Goal: Participate in discussion: Engage in conversation with other users on a specific topic

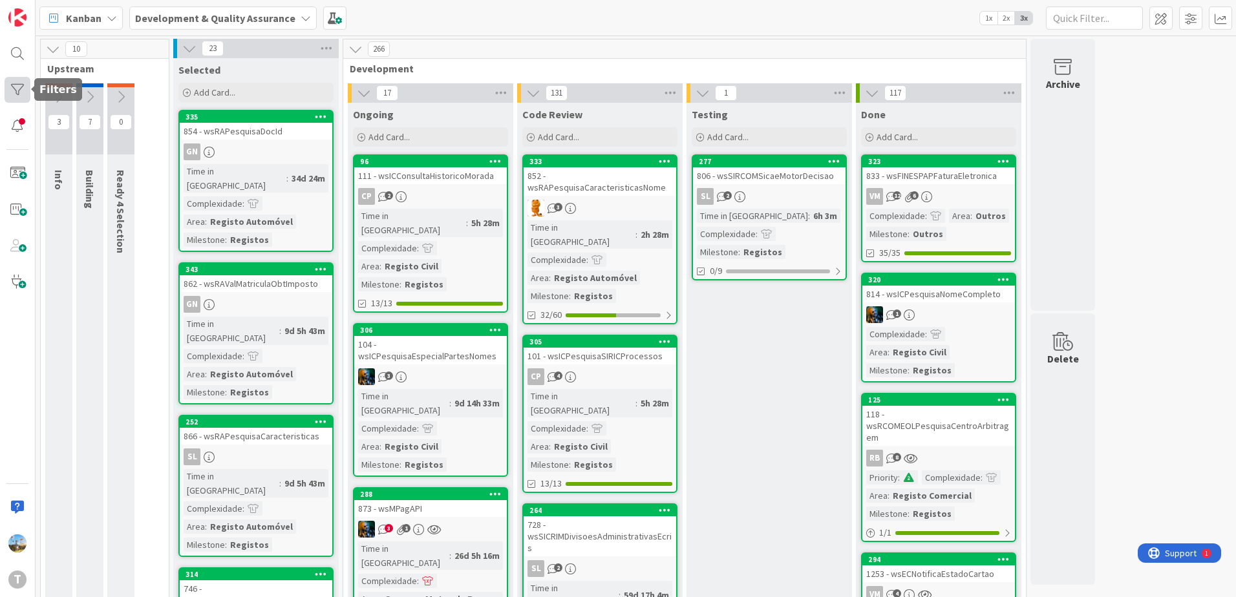
click at [17, 90] on div at bounding box center [18, 90] width 26 height 26
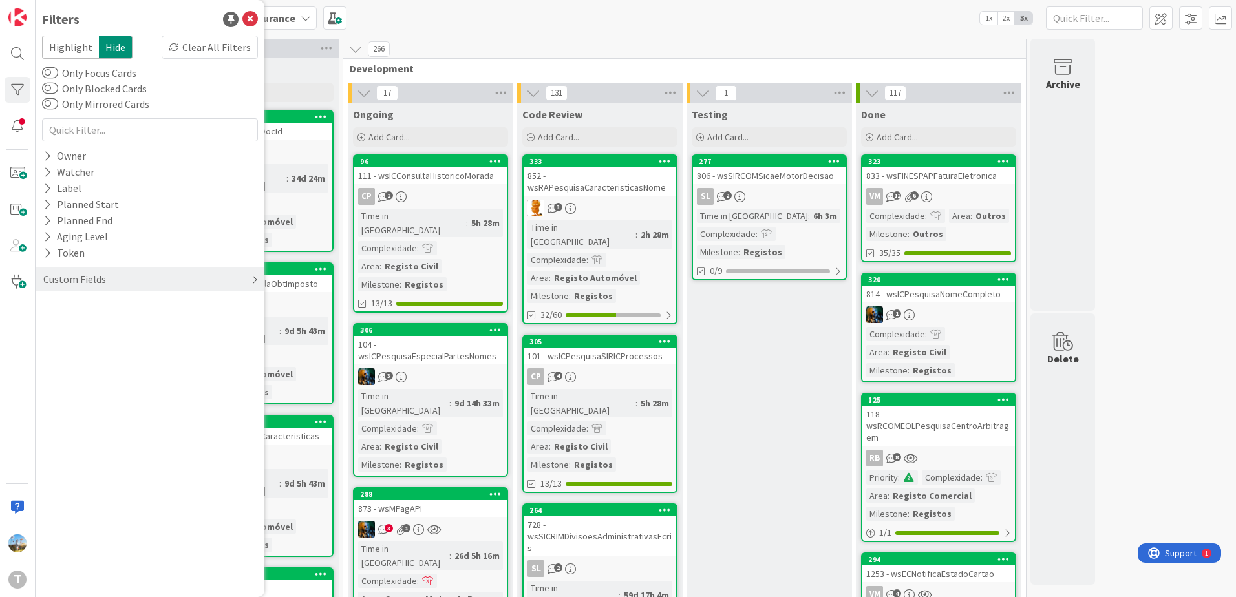
click at [103, 282] on div "Custom Fields" at bounding box center [74, 279] width 65 height 16
click at [105, 309] on div "Priority" at bounding box center [150, 306] width 229 height 16
click at [106, 322] on span "Critical" at bounding box center [85, 325] width 48 height 17
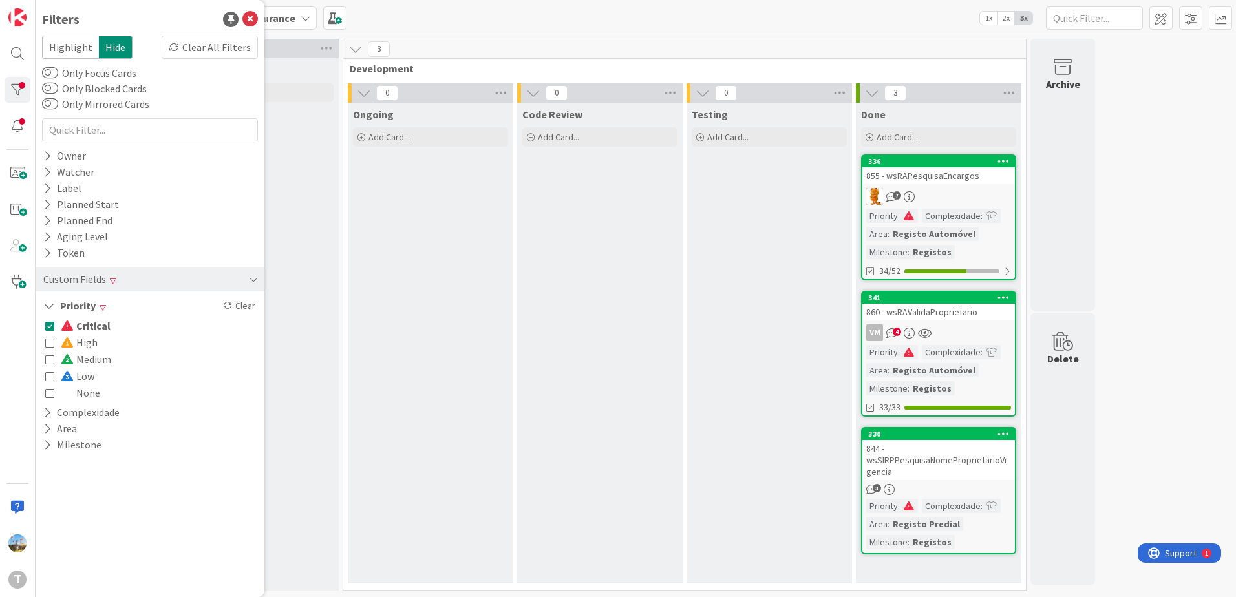
click at [106, 322] on span "Critical" at bounding box center [86, 325] width 50 height 17
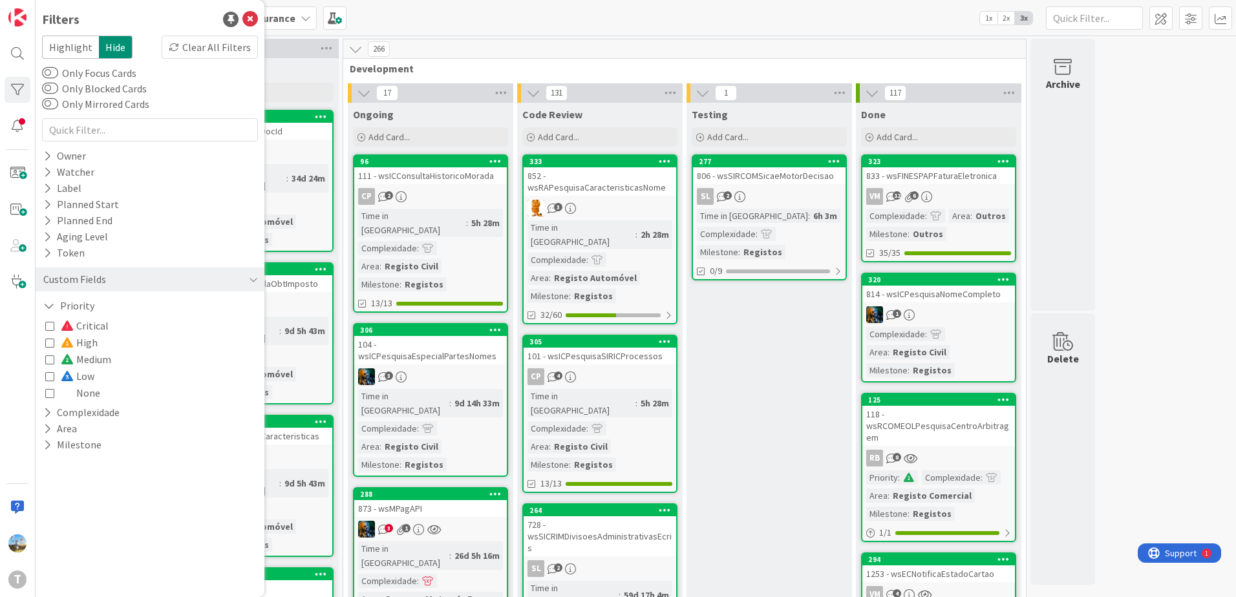
click at [106, 322] on span "Critical" at bounding box center [85, 325] width 48 height 17
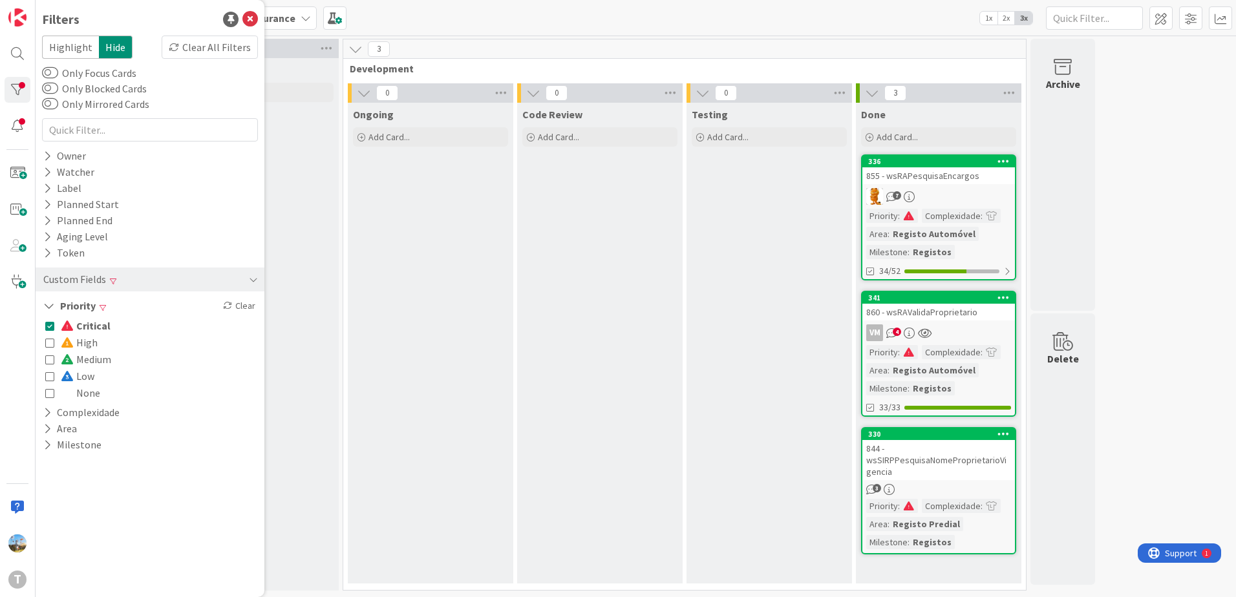
click at [930, 466] on div "844 - wsSIRPPesquisaNomeProprietarioVigencia" at bounding box center [938, 460] width 153 height 40
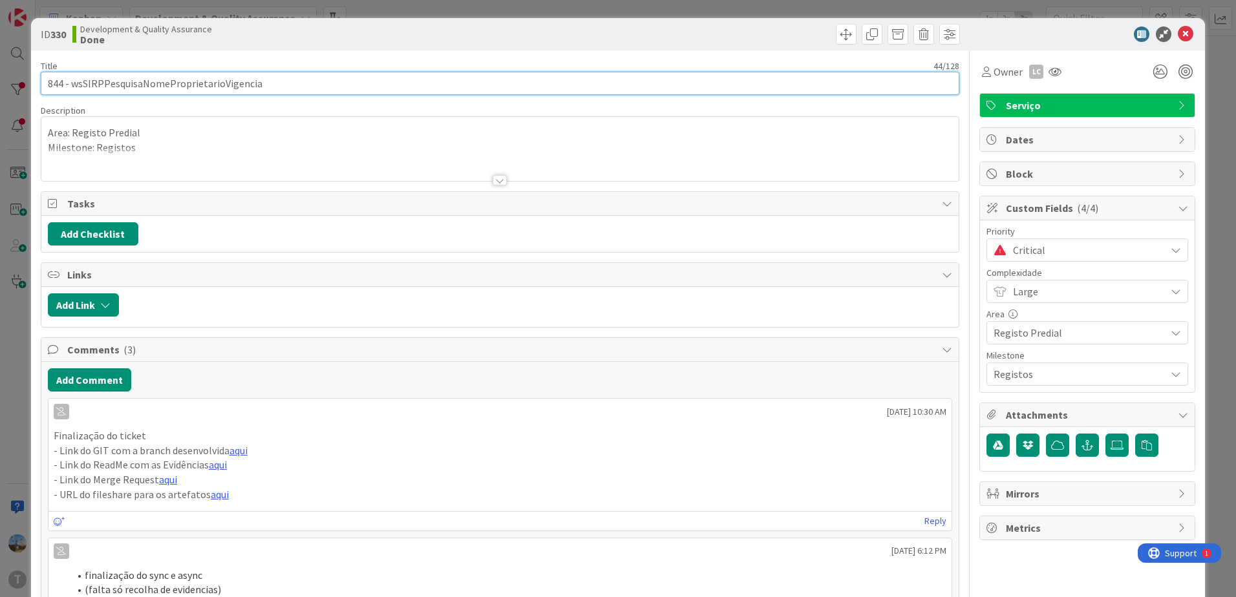
drag, startPoint x: 304, startPoint y: 87, endPoint x: 72, endPoint y: 74, distance: 231.8
click at [72, 74] on input "844 - wsSIRPPesquisaNomeProprietarioVigencia" at bounding box center [500, 83] width 918 height 23
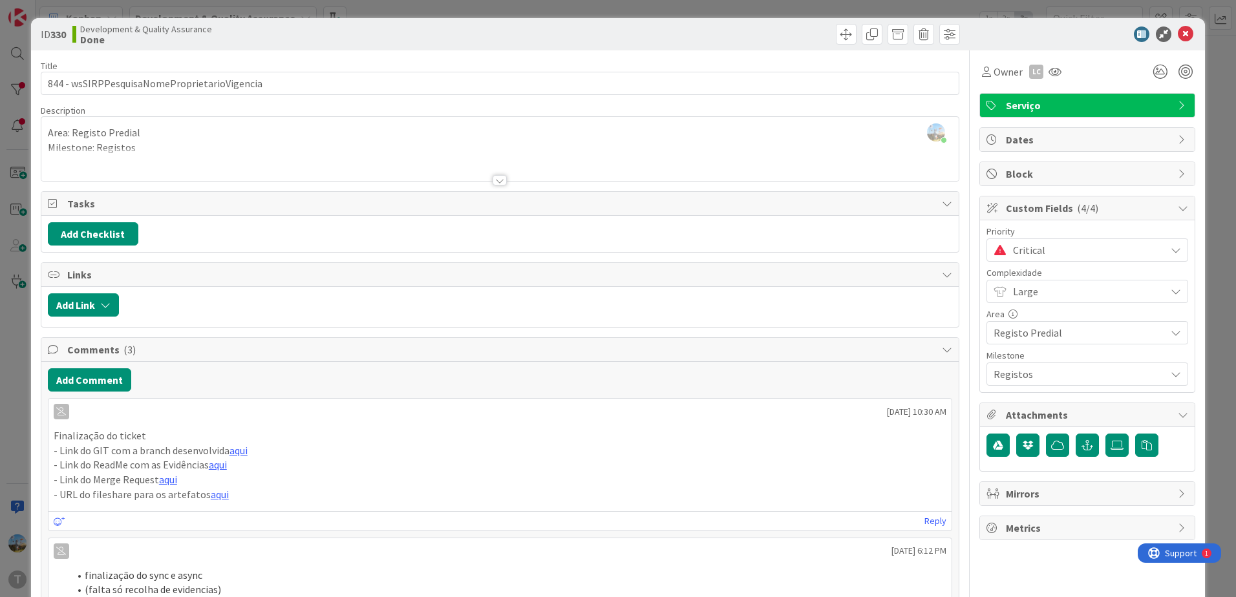
click at [5, 432] on div "ID 330 Development & Quality Assurance Done Title 44 / 128 844 - wsSIRPPesquisa…" at bounding box center [618, 298] width 1236 height 597
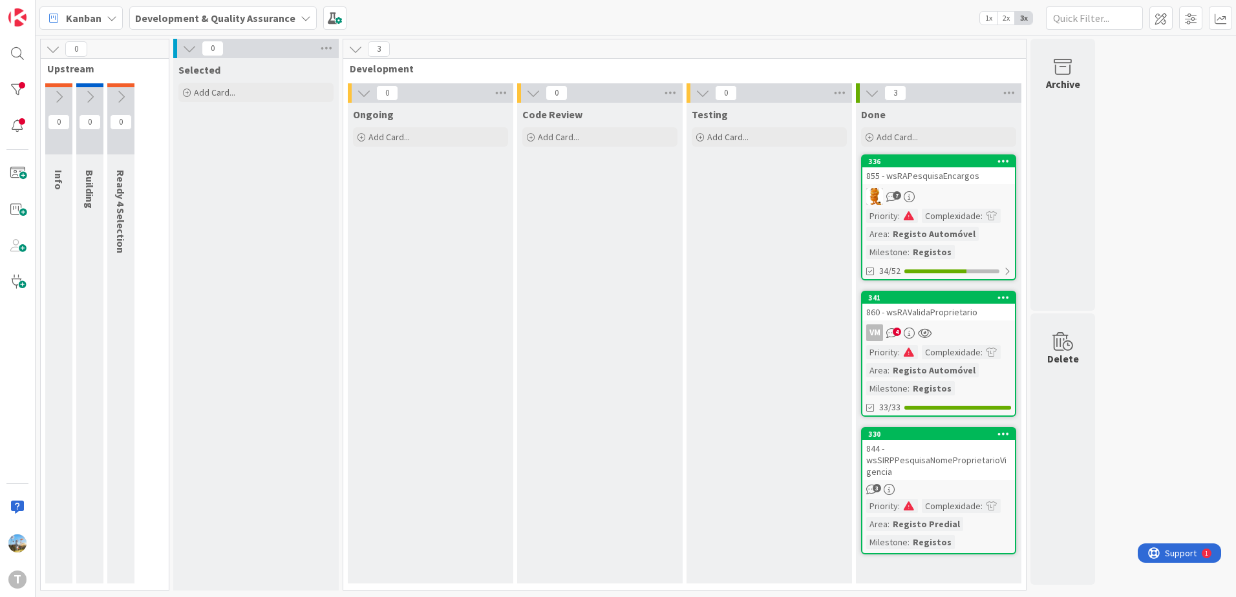
click at [952, 322] on link "341 860 - wsRAValidaProprietario VM 4 Priority : Complexidade : Area : Registo …" at bounding box center [938, 354] width 155 height 126
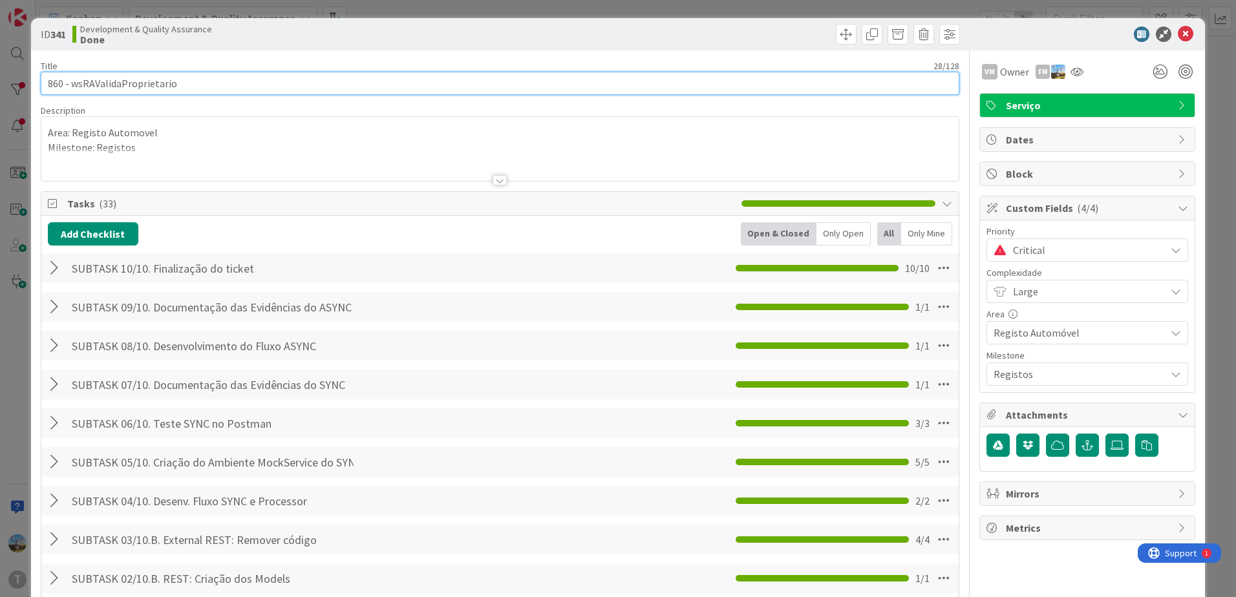
drag, startPoint x: 229, startPoint y: 80, endPoint x: 69, endPoint y: 83, distance: 161.0
click at [69, 83] on input "860 - wsRAValidaProprietario" at bounding box center [500, 83] width 918 height 23
click at [71, 81] on input "860 - wsRAValidaProprietario" at bounding box center [500, 83] width 918 height 23
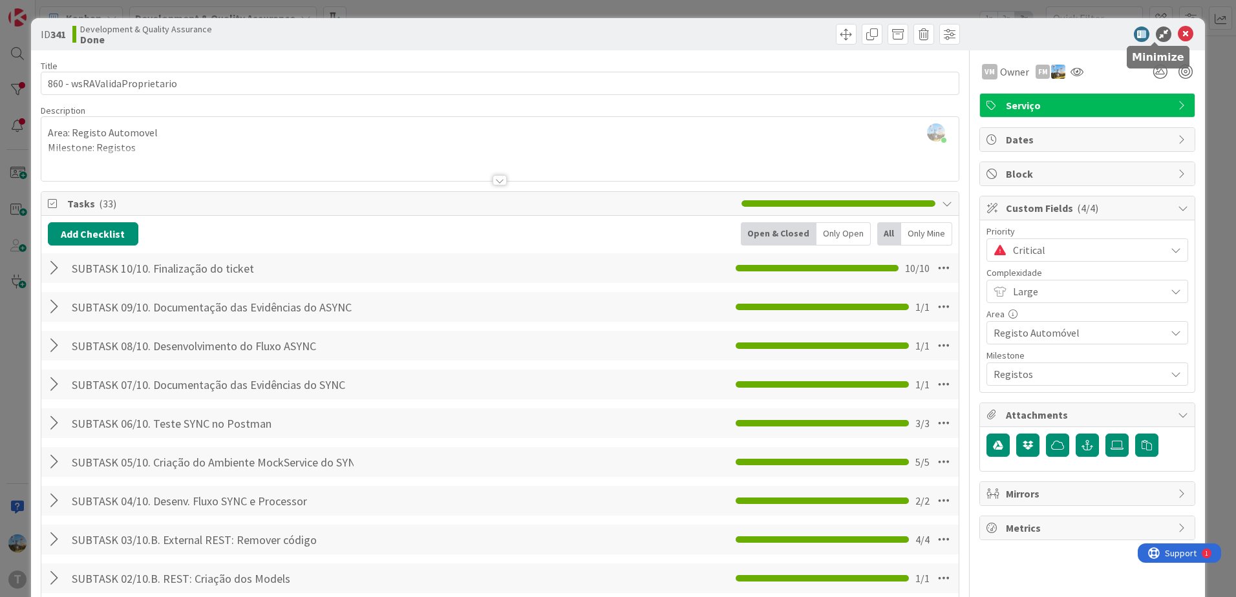
click at [1156, 32] on icon at bounding box center [1164, 34] width 16 height 16
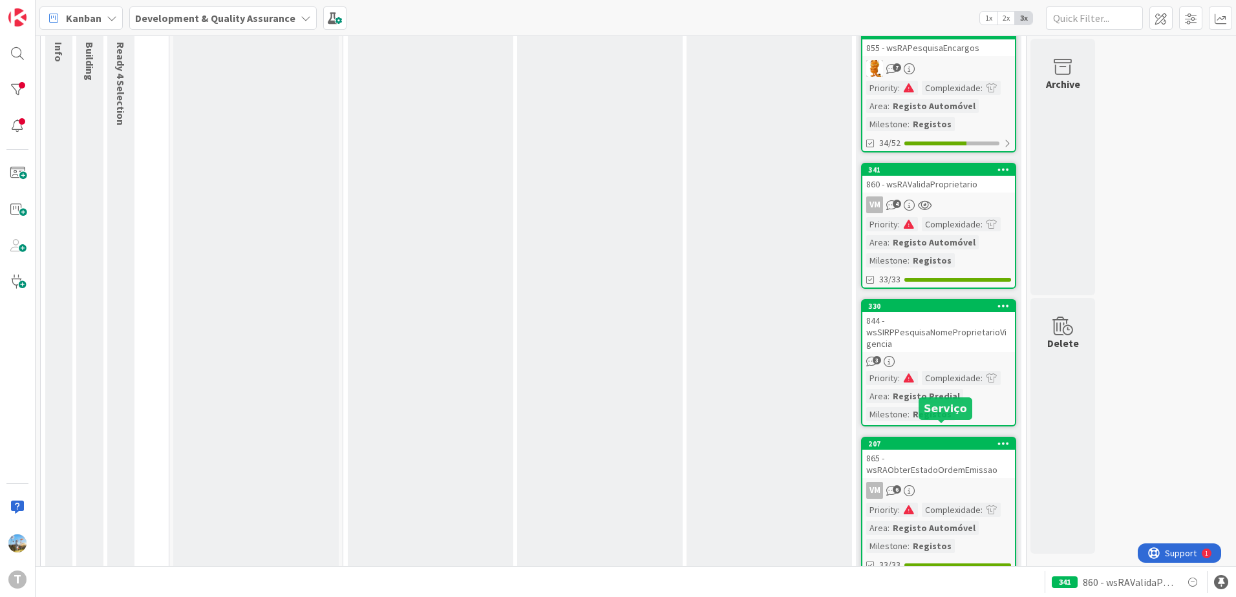
scroll to position [96, 0]
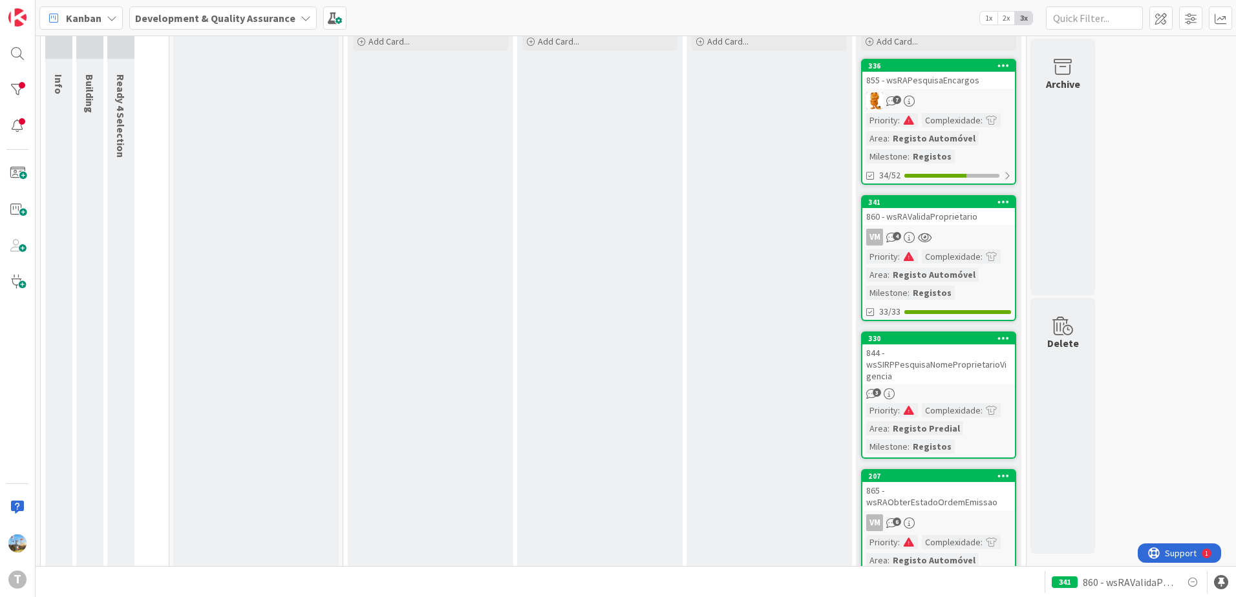
click at [952, 375] on div "844 - wsSIRPPesquisaNomeProprietarioVigencia" at bounding box center [938, 364] width 153 height 40
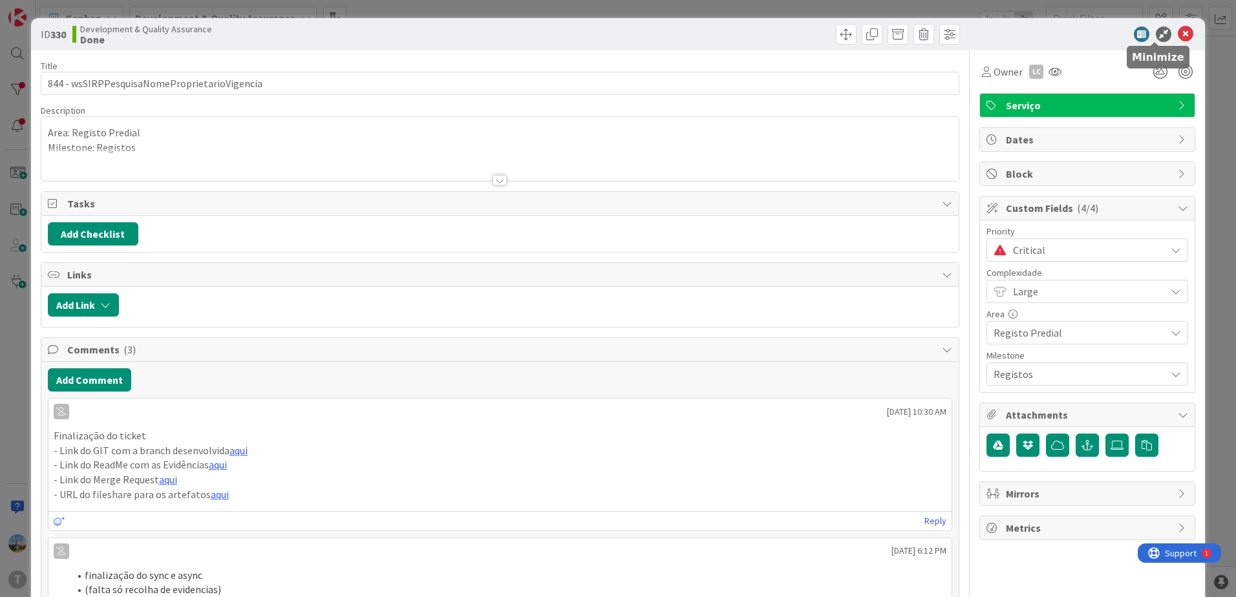
click at [1156, 36] on icon at bounding box center [1164, 34] width 16 height 16
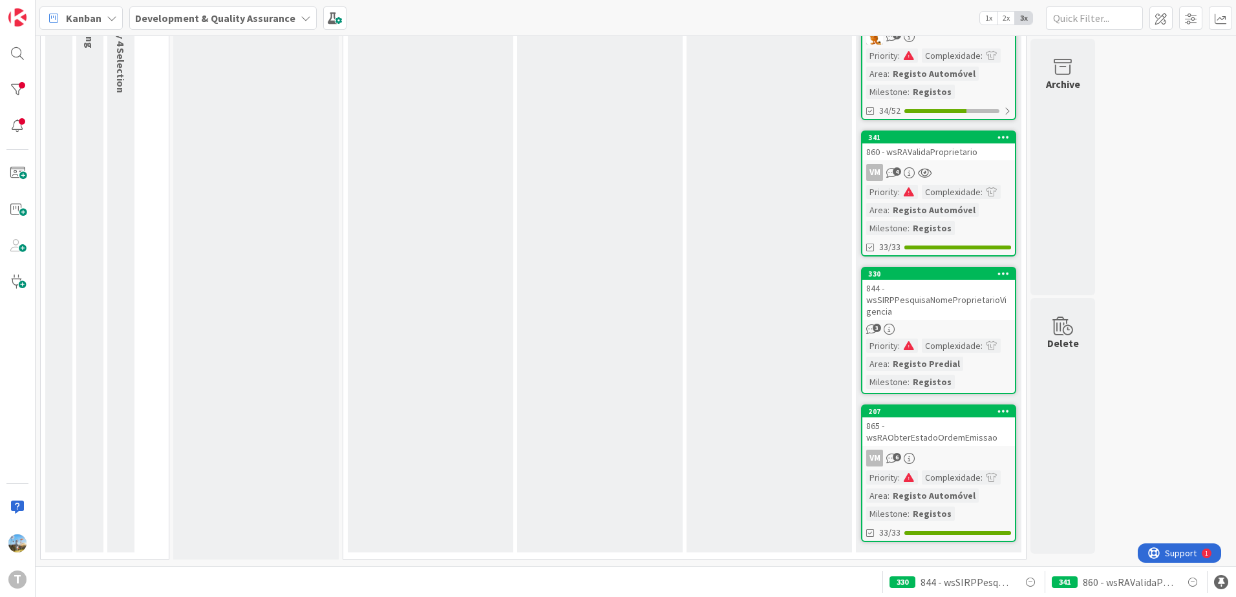
click at [927, 446] on link "207 865 - wsRAObterEstadoOrdemEmissao VM 6 Priority : Complexidade : Area : Reg…" at bounding box center [938, 474] width 155 height 138
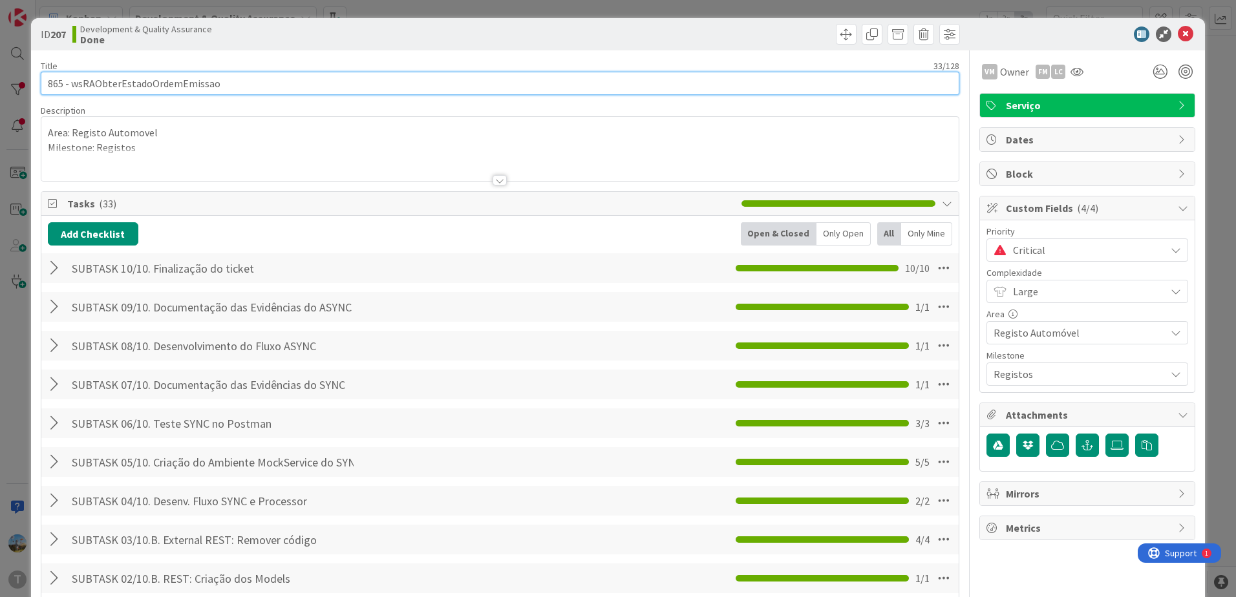
drag, startPoint x: 262, startPoint y: 89, endPoint x: 72, endPoint y: 90, distance: 189.4
click at [72, 90] on input "865 - wsRAObterEstadoOrdemEmissao" at bounding box center [500, 83] width 918 height 23
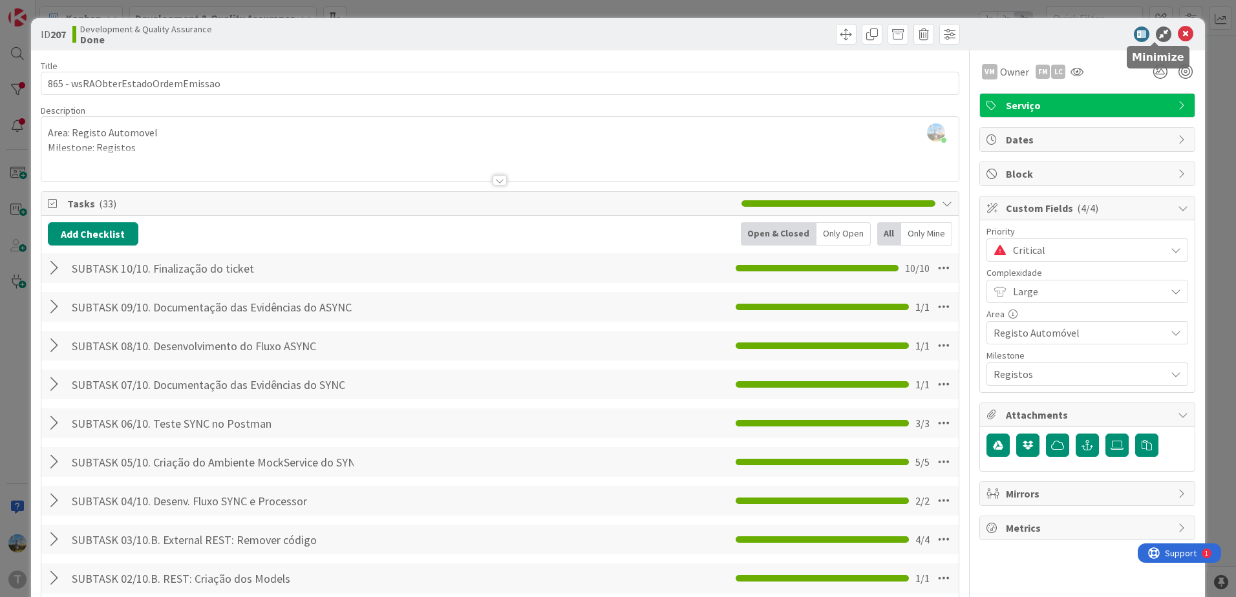
click at [1156, 28] on icon at bounding box center [1164, 34] width 16 height 16
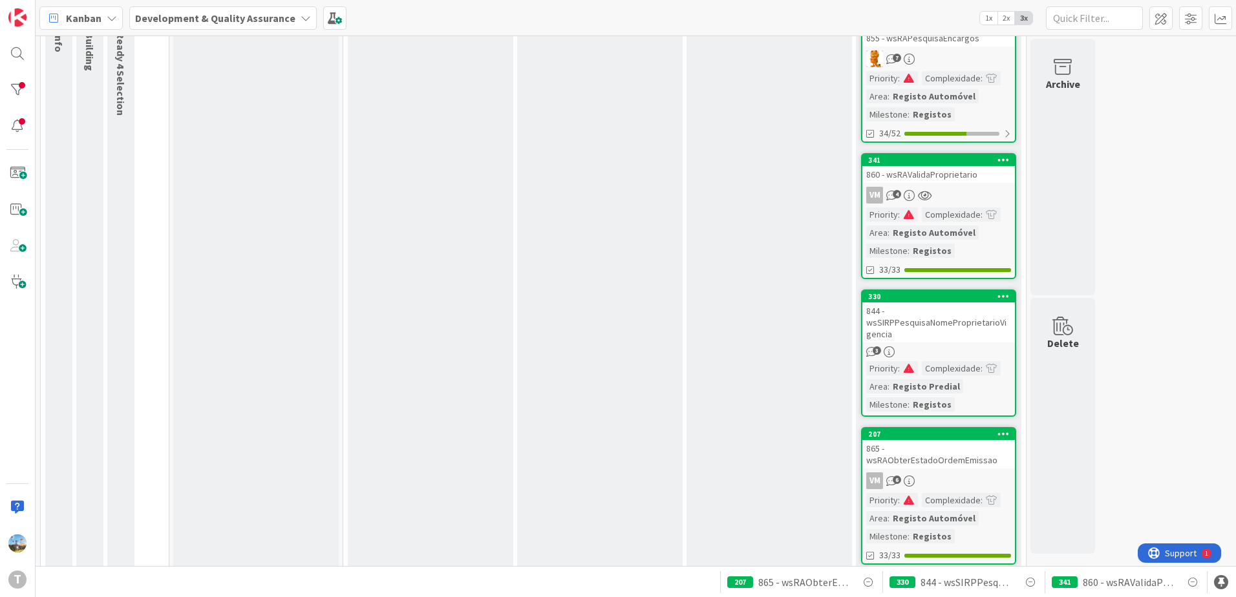
scroll to position [160, 0]
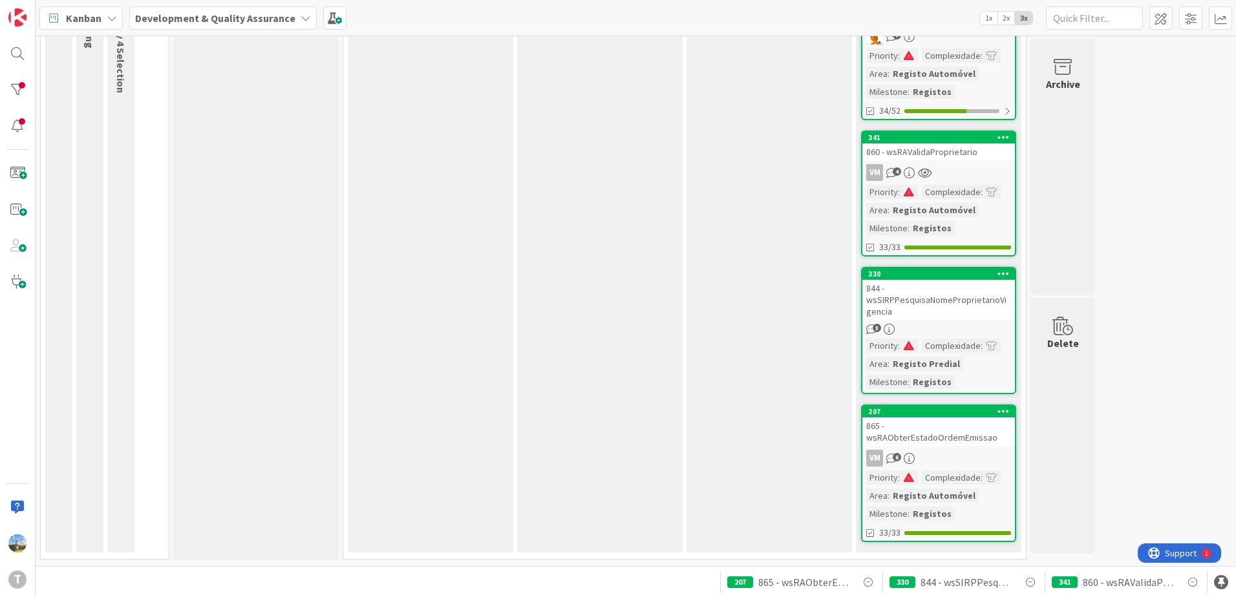
click at [977, 292] on div "844 - wsSIRPPesquisaNomeProprietarioVigencia" at bounding box center [938, 300] width 153 height 40
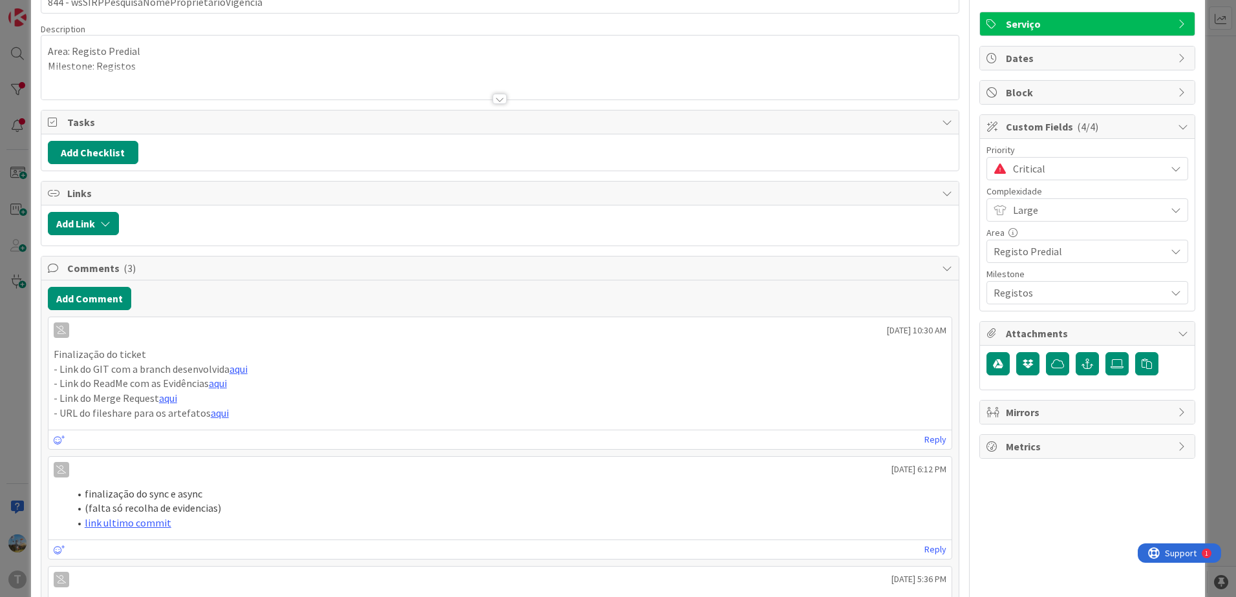
scroll to position [65, 0]
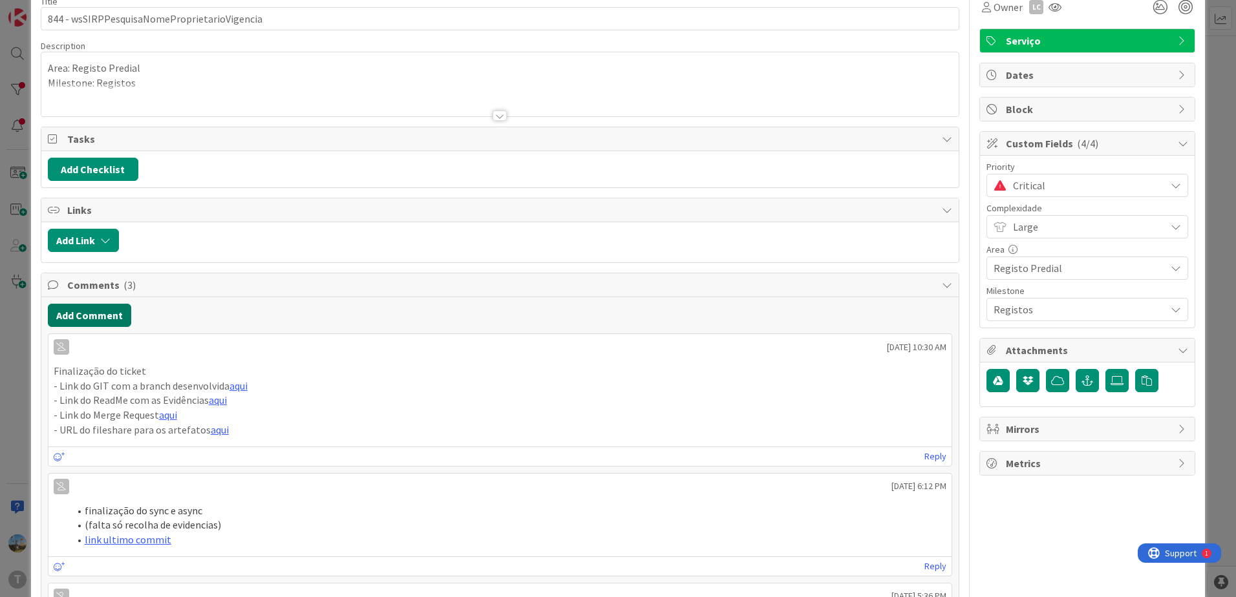
click at [112, 306] on button "Add Comment" at bounding box center [89, 315] width 83 height 23
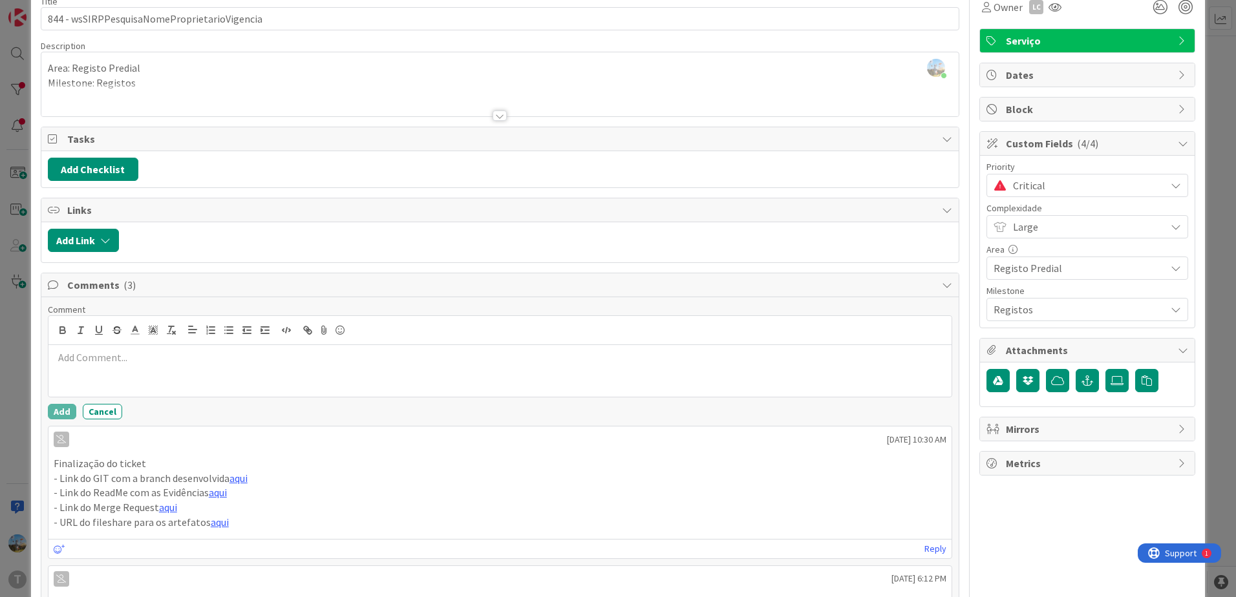
click at [191, 364] on p at bounding box center [500, 357] width 893 height 15
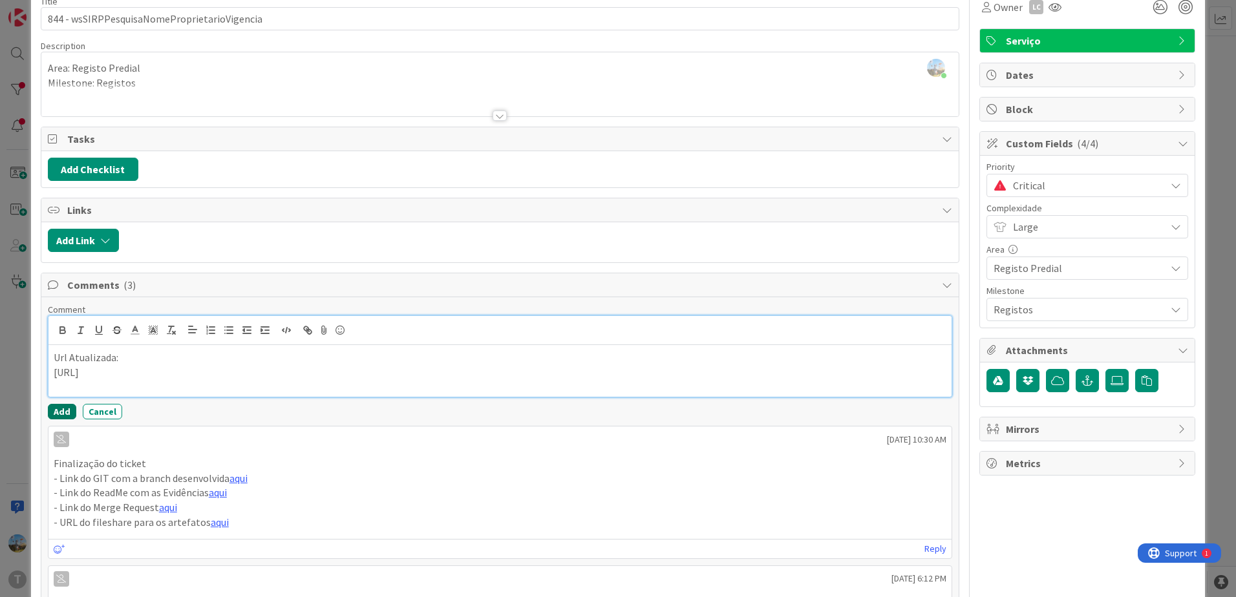
click at [65, 408] on button "Add" at bounding box center [62, 412] width 28 height 16
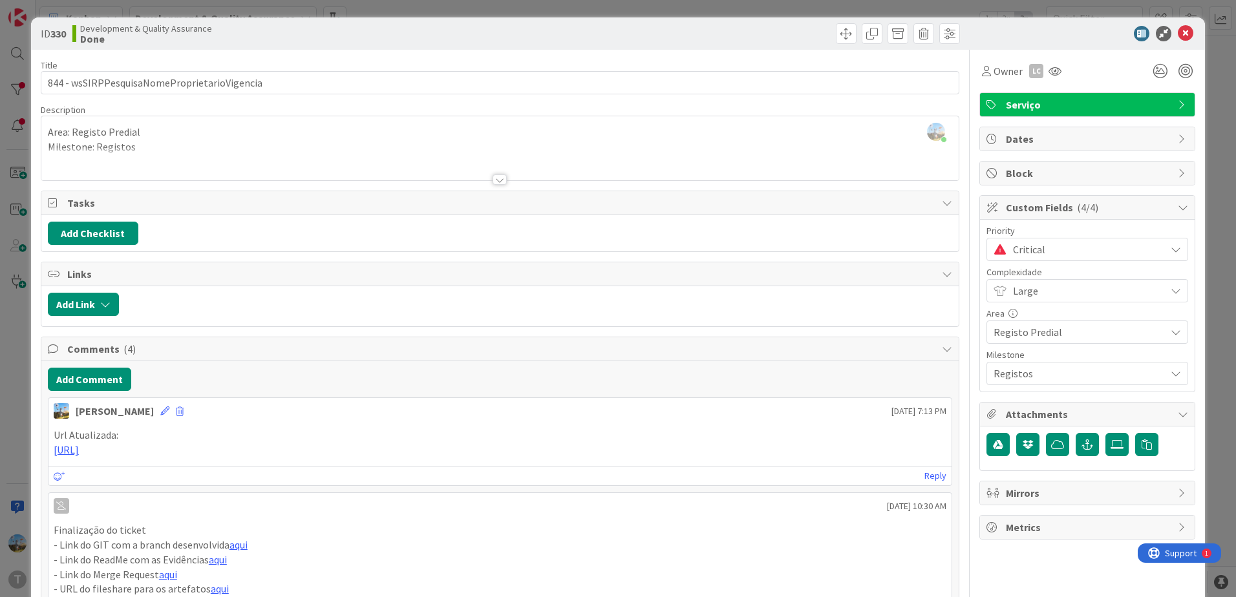
scroll to position [0, 0]
click at [1070, 251] on span "Critical" at bounding box center [1086, 250] width 146 height 18
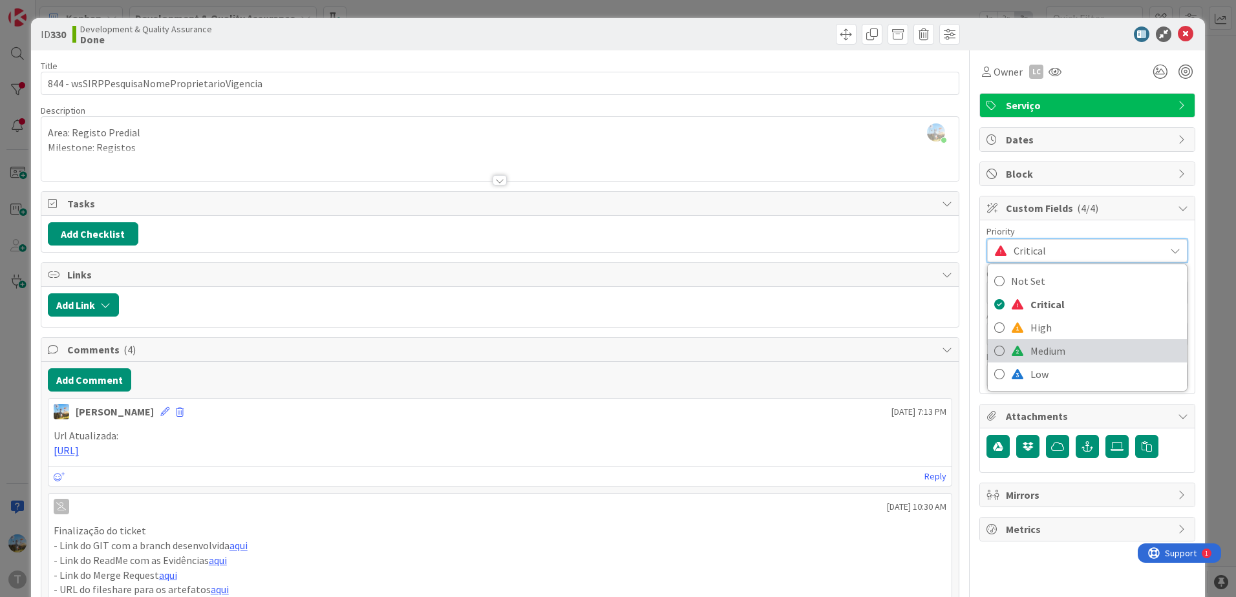
click at [1048, 352] on span "Medium" at bounding box center [1105, 350] width 150 height 19
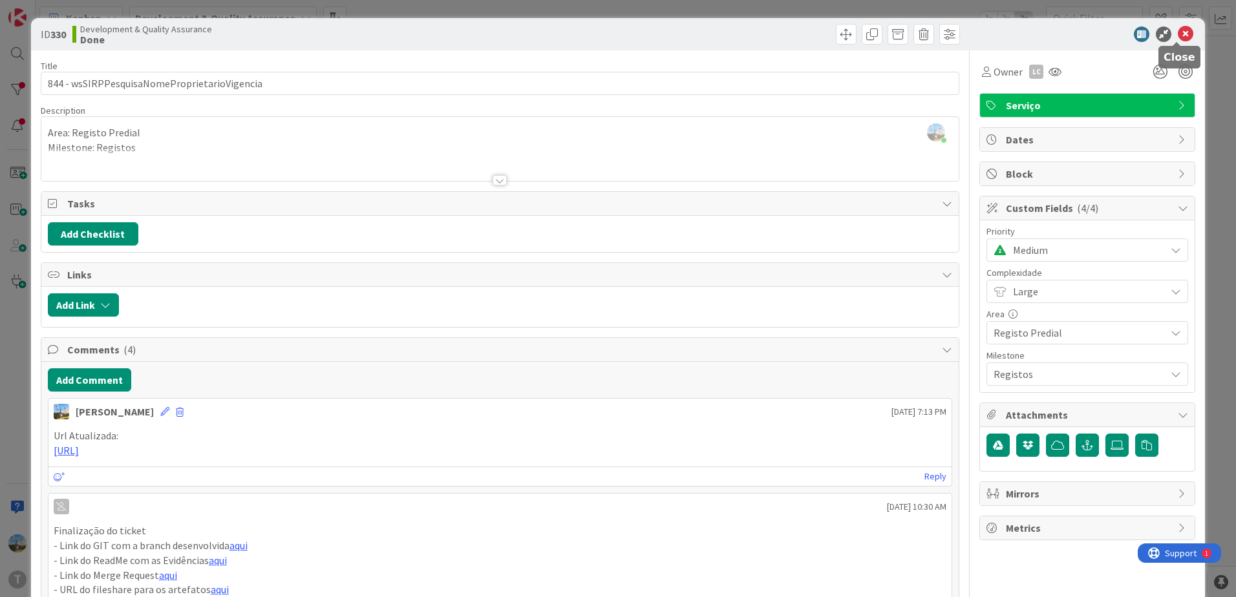
click at [1178, 32] on icon at bounding box center [1186, 34] width 16 height 16
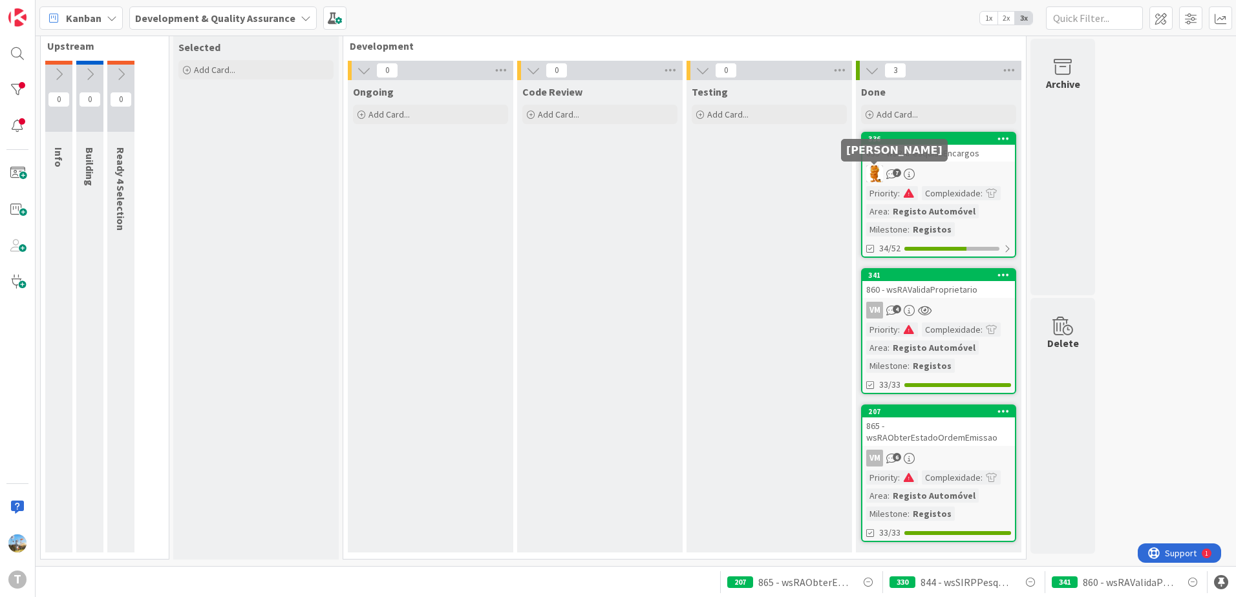
click at [898, 176] on span "7" at bounding box center [897, 173] width 8 height 8
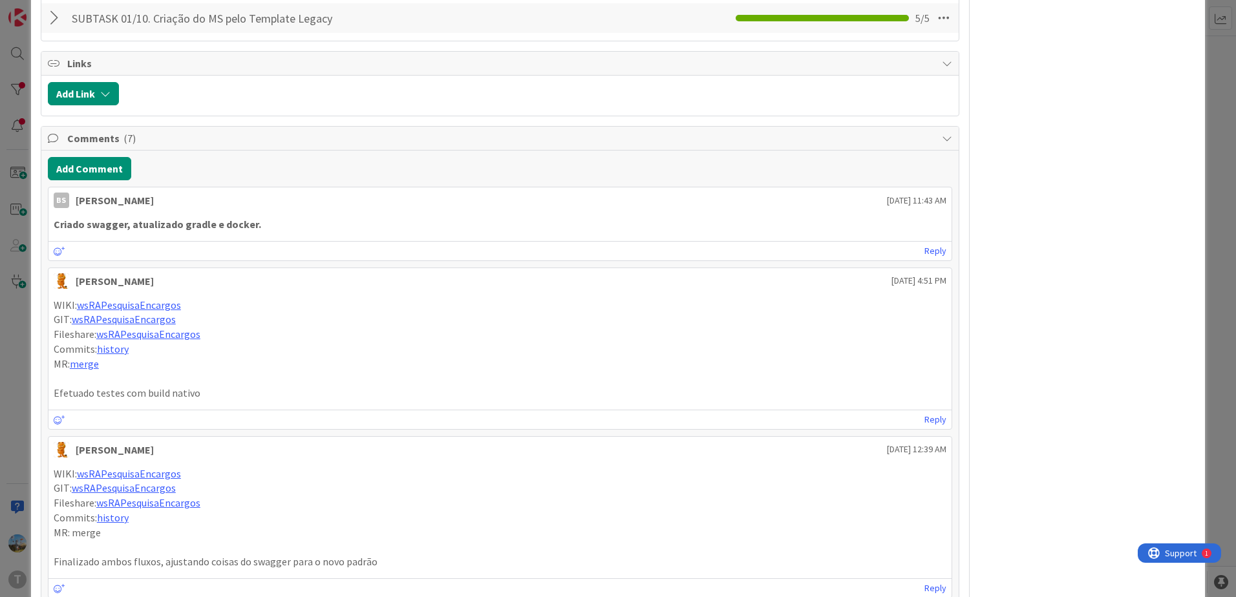
scroll to position [1282, 0]
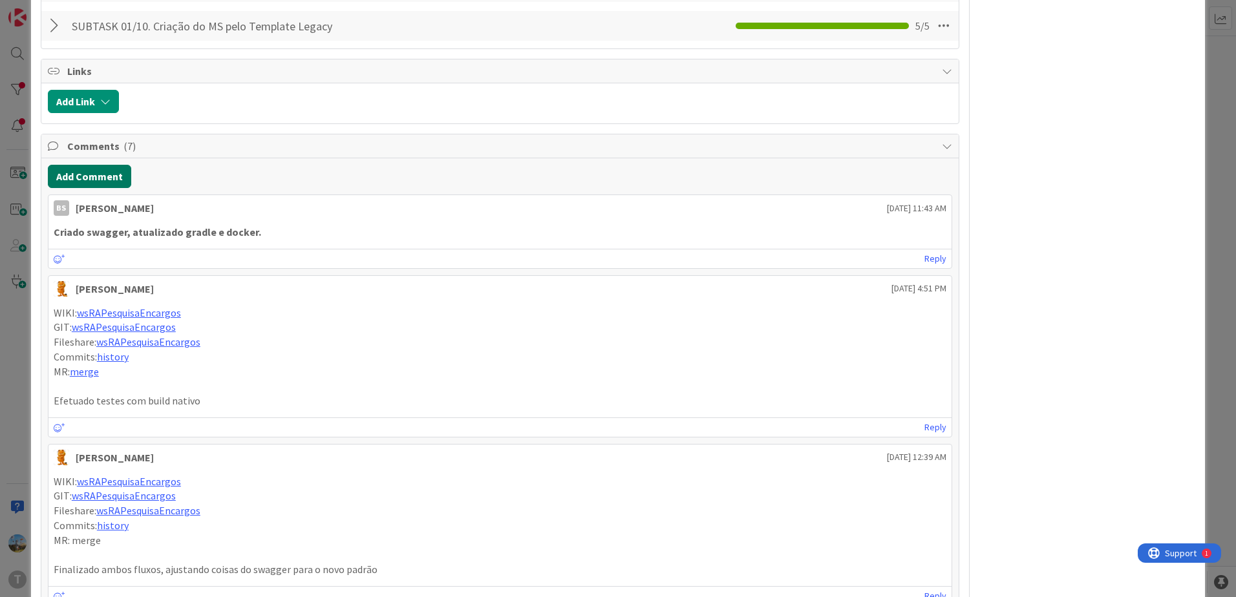
click at [116, 182] on button "Add Comment" at bounding box center [89, 176] width 83 height 23
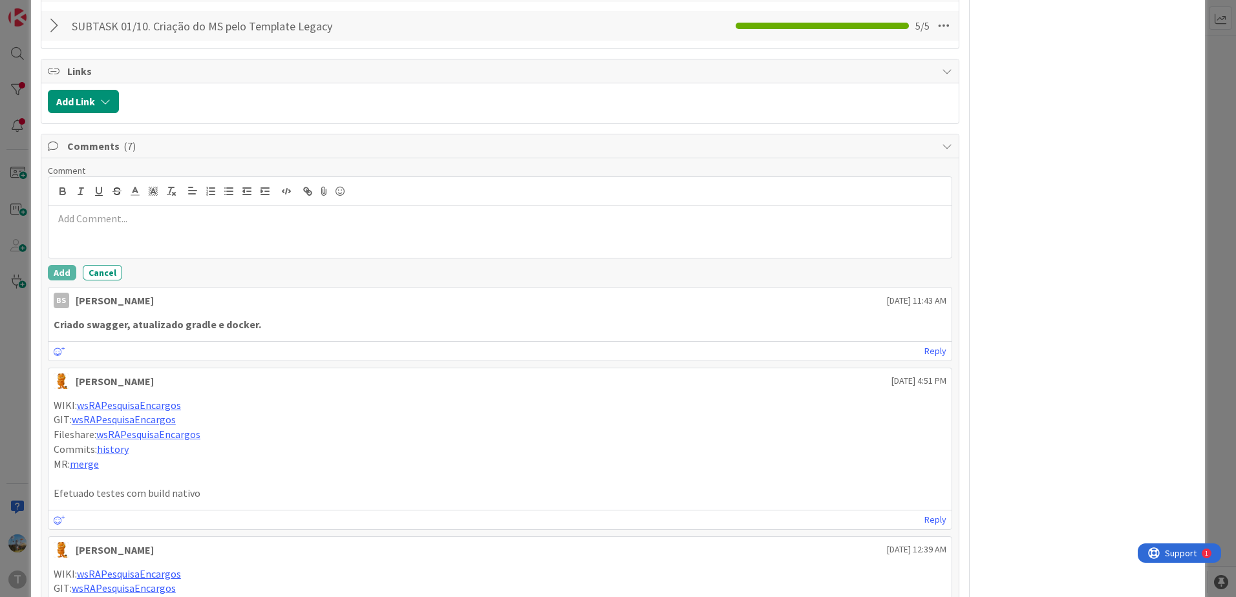
click at [186, 229] on div at bounding box center [499, 232] width 903 height 52
click at [54, 279] on button "Add" at bounding box center [62, 273] width 28 height 16
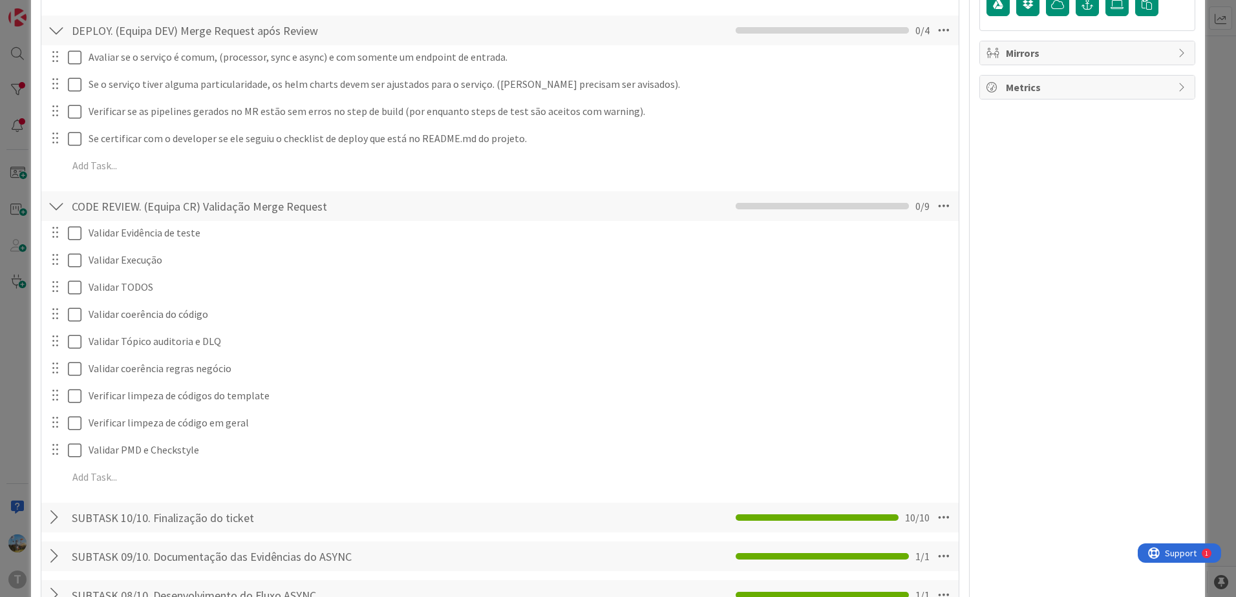
scroll to position [54, 0]
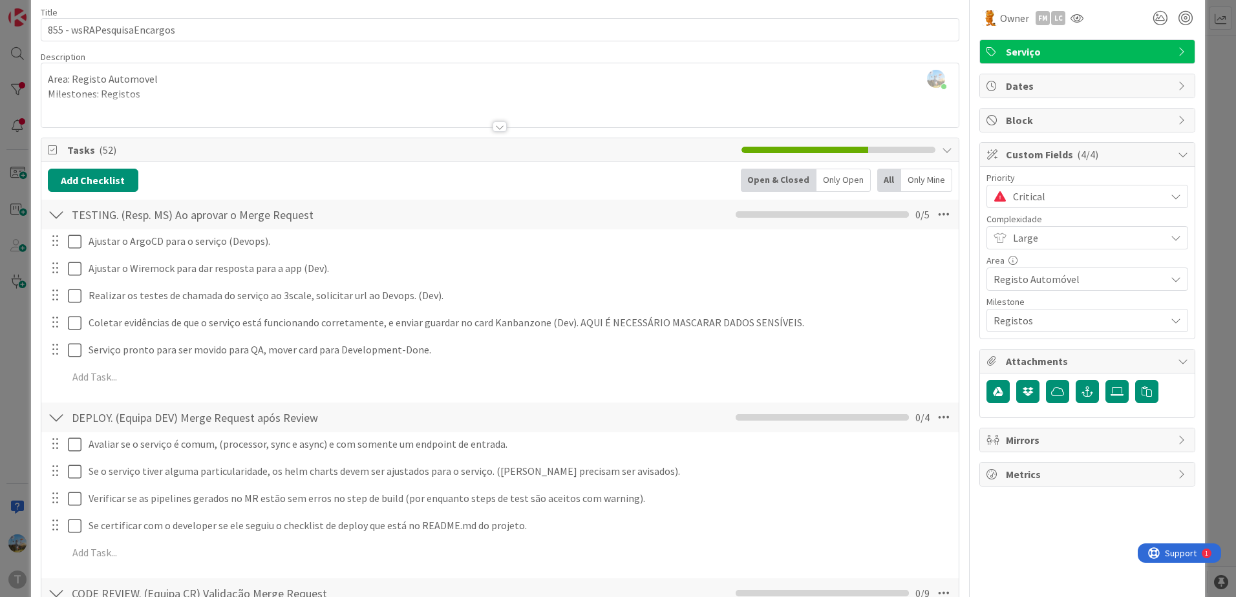
click at [1101, 196] on span "Critical" at bounding box center [1086, 196] width 146 height 18
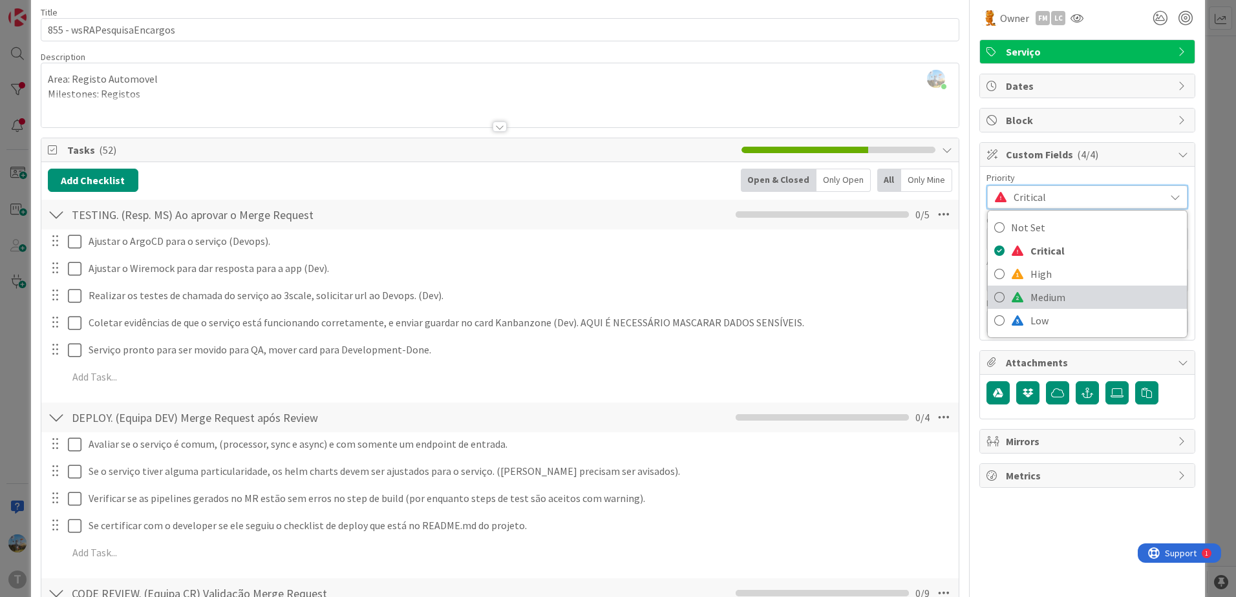
drag, startPoint x: 1039, startPoint y: 294, endPoint x: 1024, endPoint y: 295, distance: 14.9
click at [1039, 294] on span "Medium" at bounding box center [1105, 297] width 150 height 19
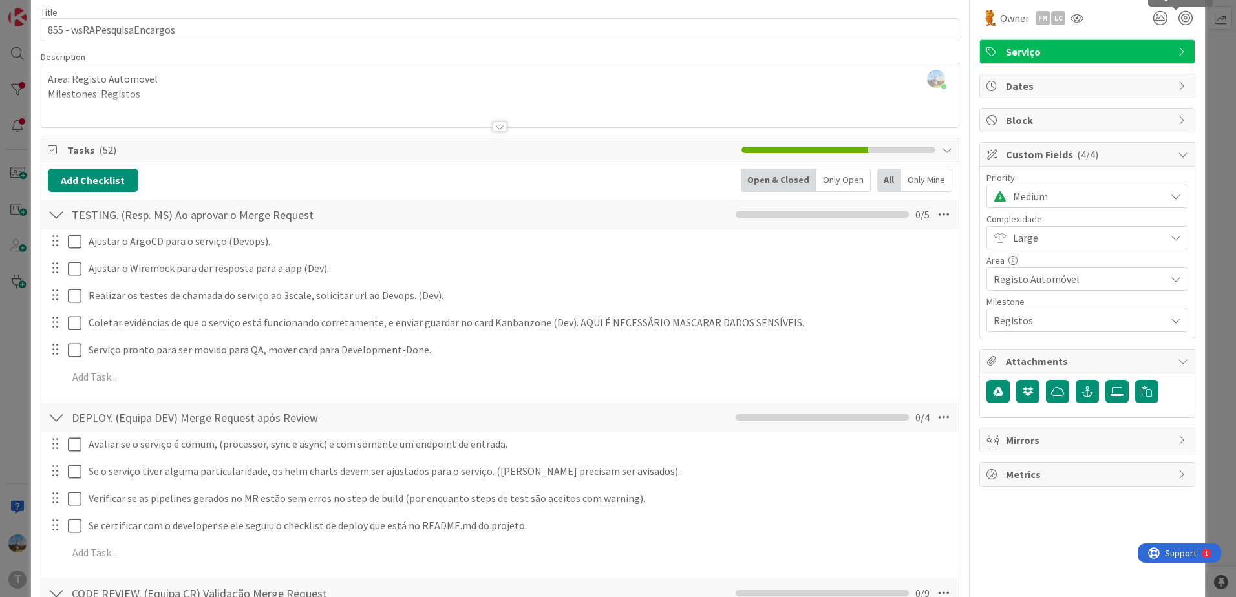
scroll to position [0, 0]
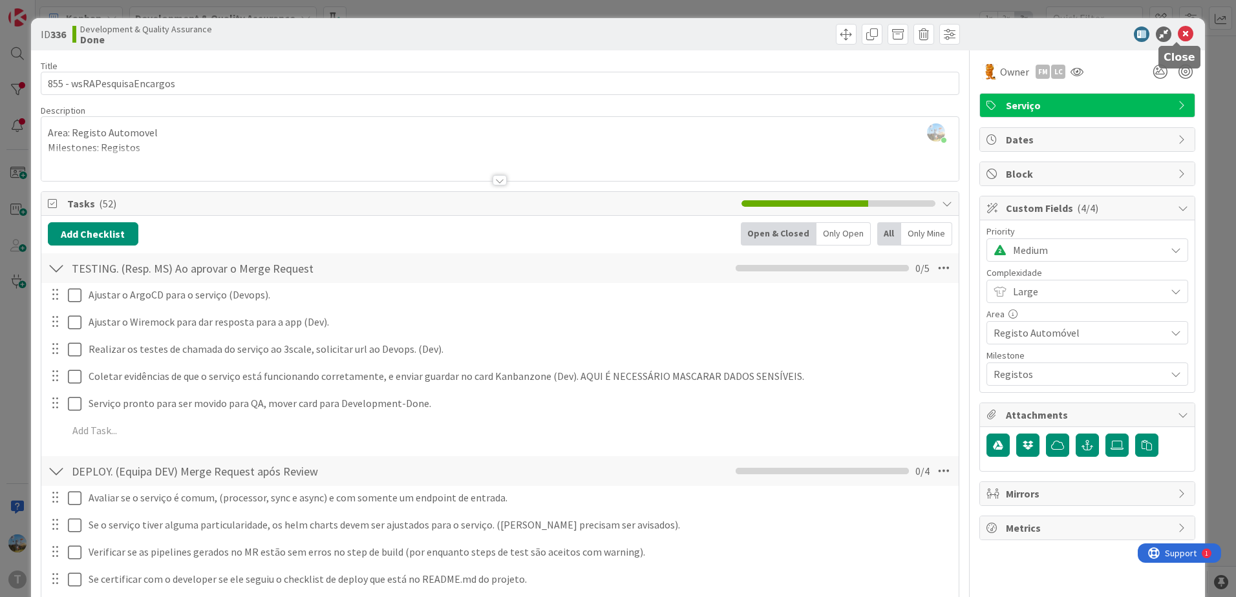
click at [1178, 33] on icon at bounding box center [1186, 34] width 16 height 16
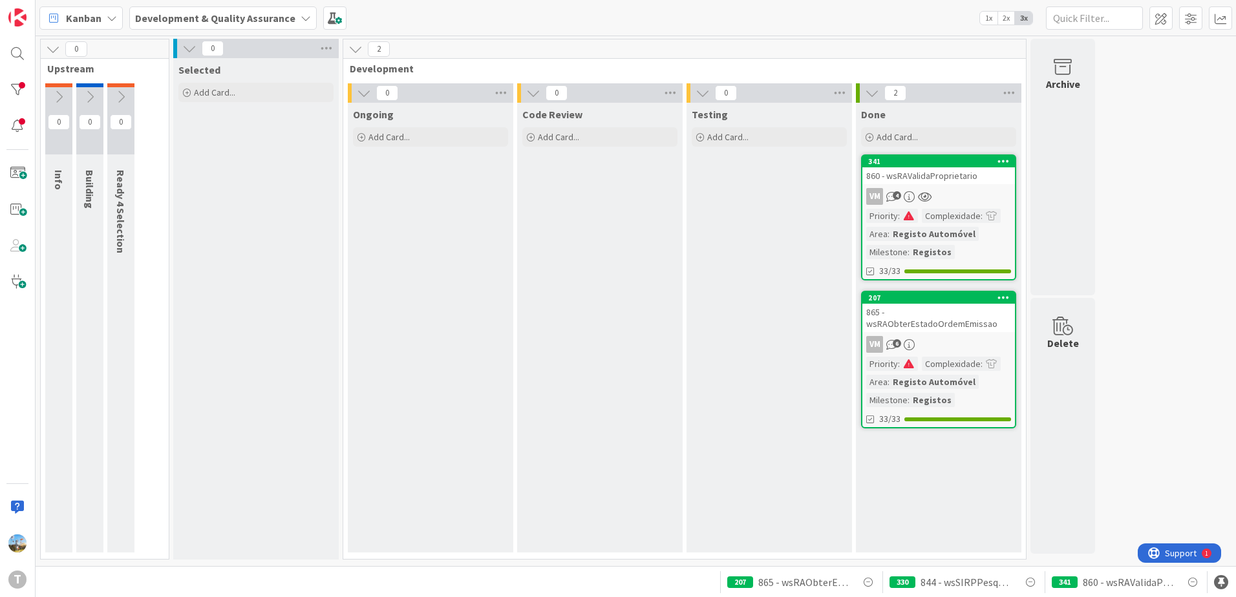
click at [964, 215] on div "Complexidade" at bounding box center [951, 216] width 59 height 14
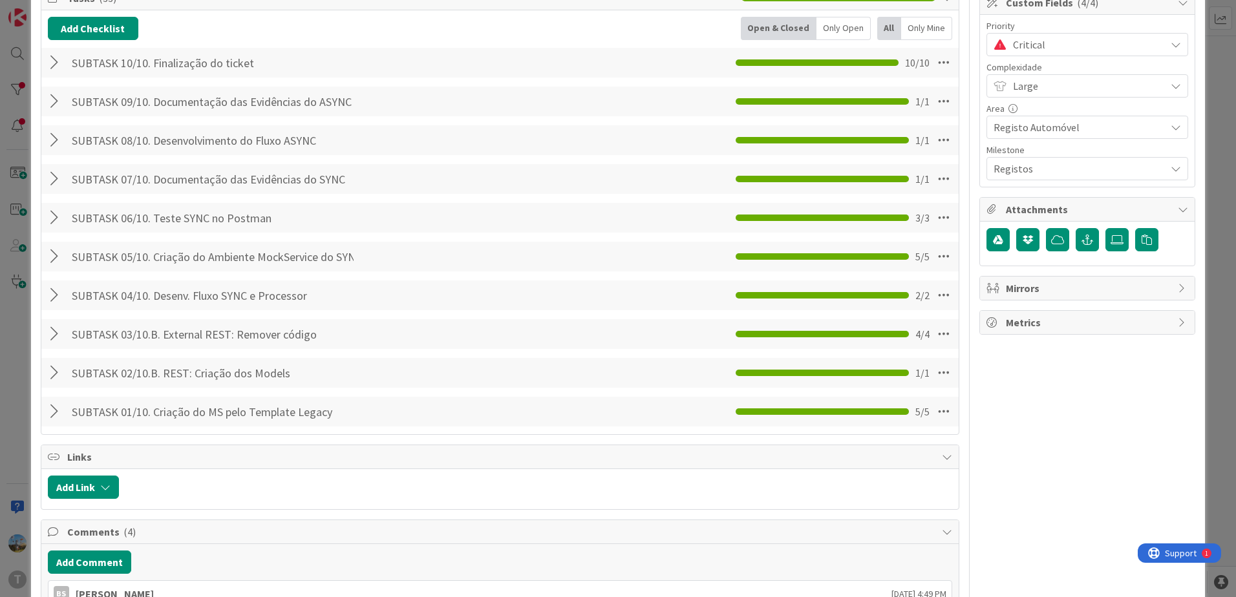
scroll to position [452, 0]
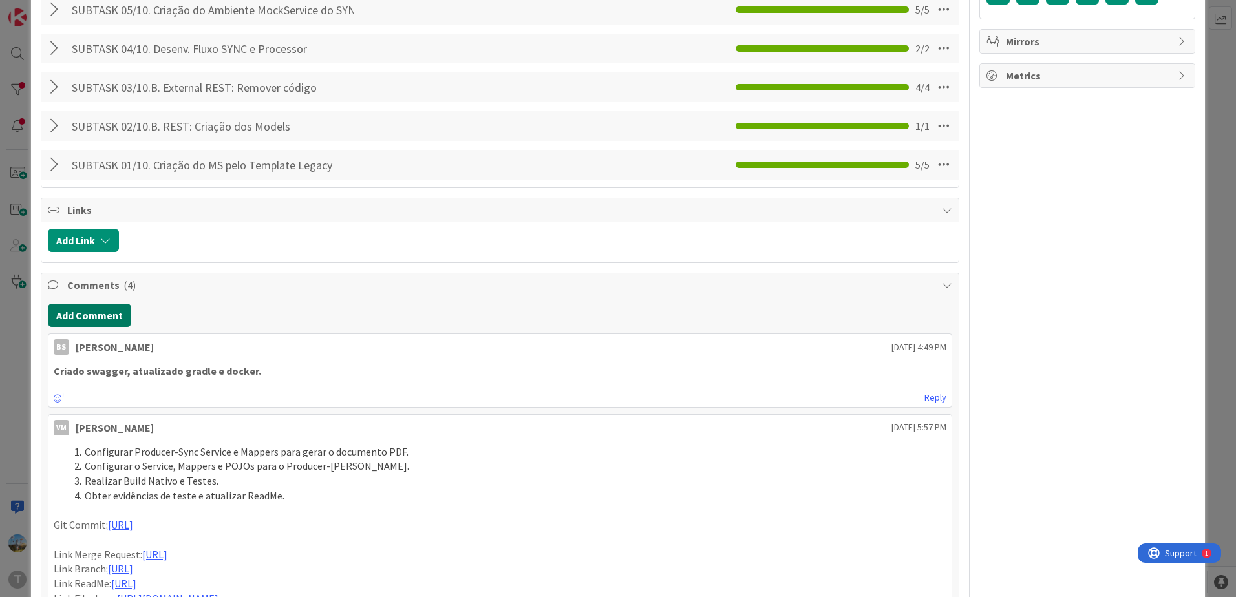
click at [124, 319] on button "Add Comment" at bounding box center [89, 315] width 83 height 23
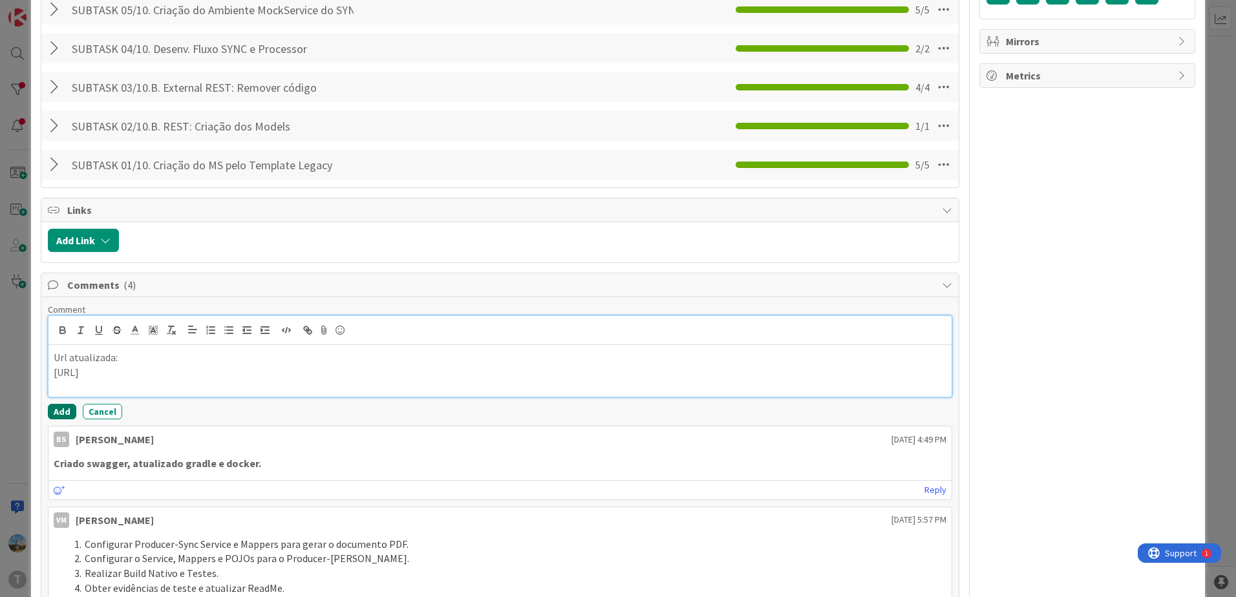
click at [62, 417] on button "Add" at bounding box center [62, 412] width 28 height 16
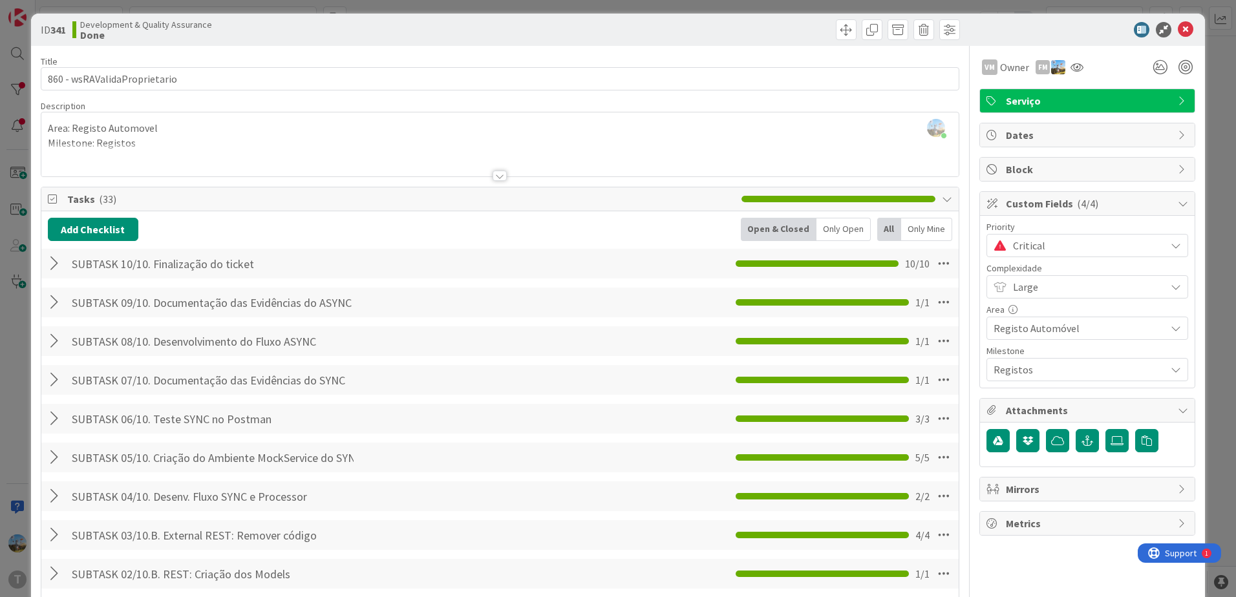
scroll to position [0, 0]
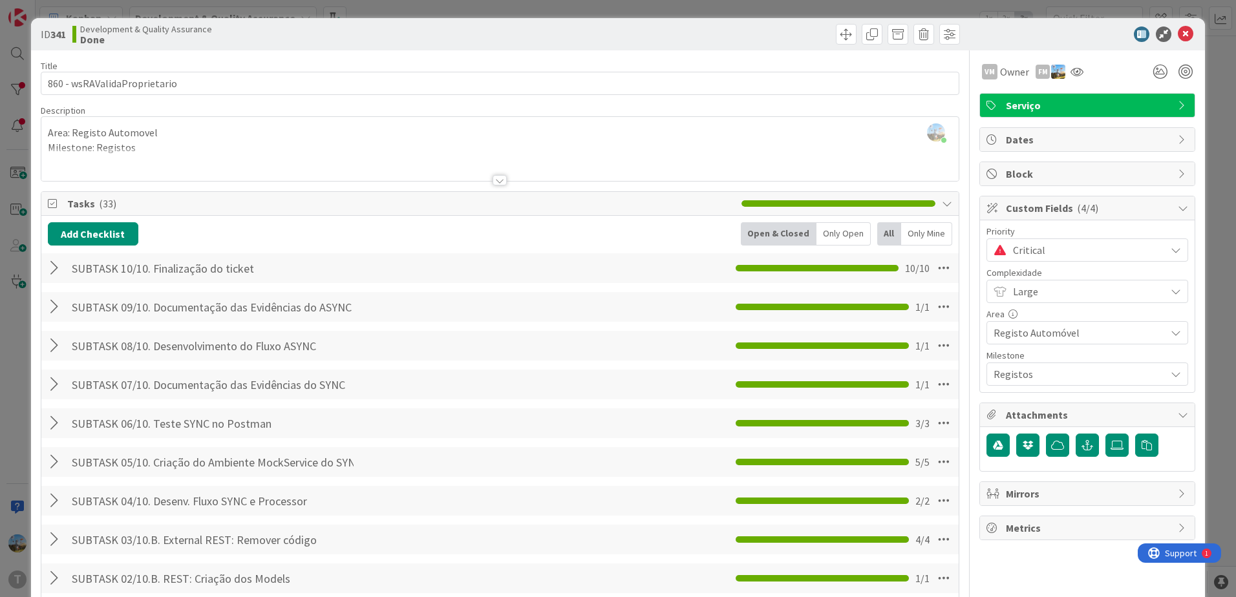
click at [1052, 259] on div "Critical" at bounding box center [1087, 249] width 202 height 23
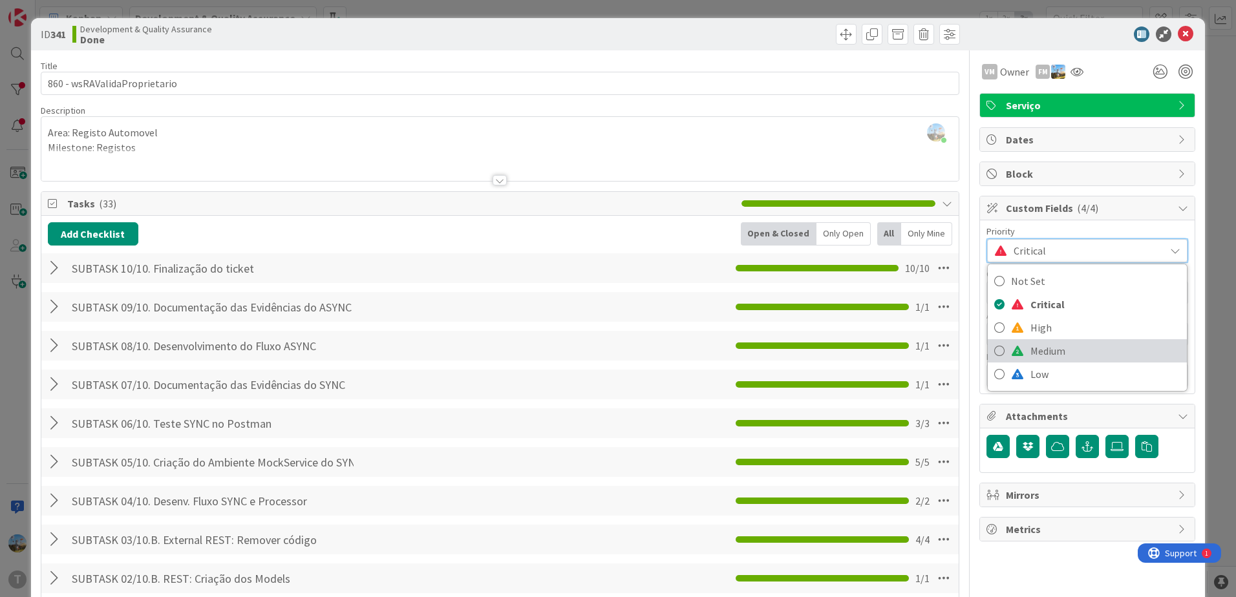
click at [1044, 352] on span "Medium" at bounding box center [1105, 350] width 150 height 19
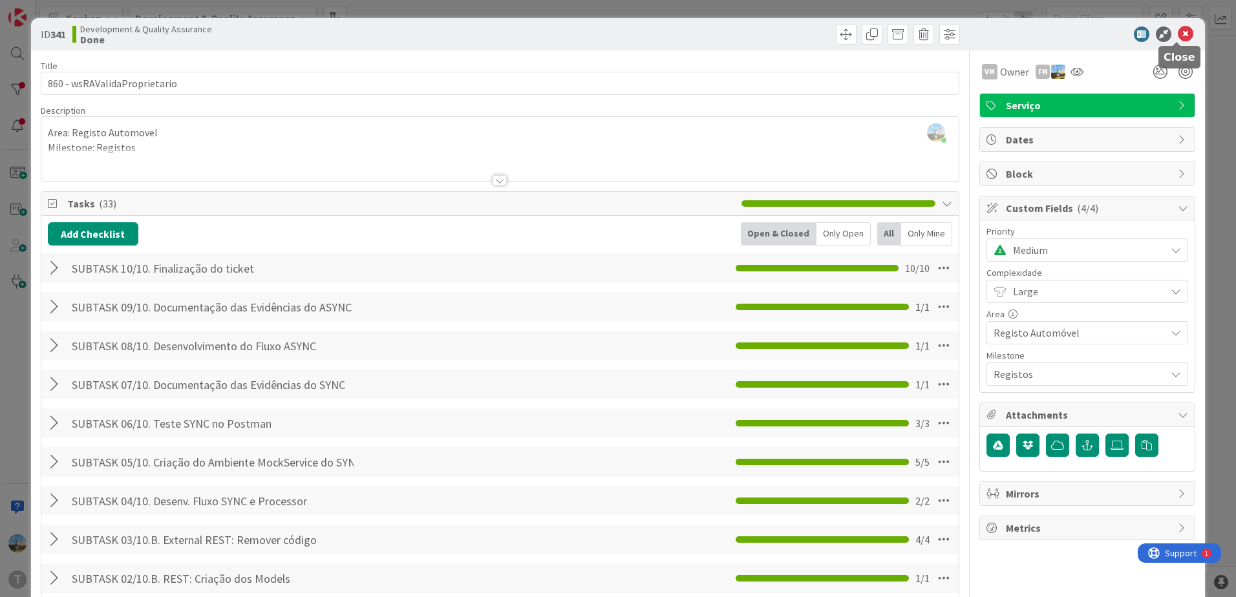
click at [1179, 36] on icon at bounding box center [1186, 34] width 16 height 16
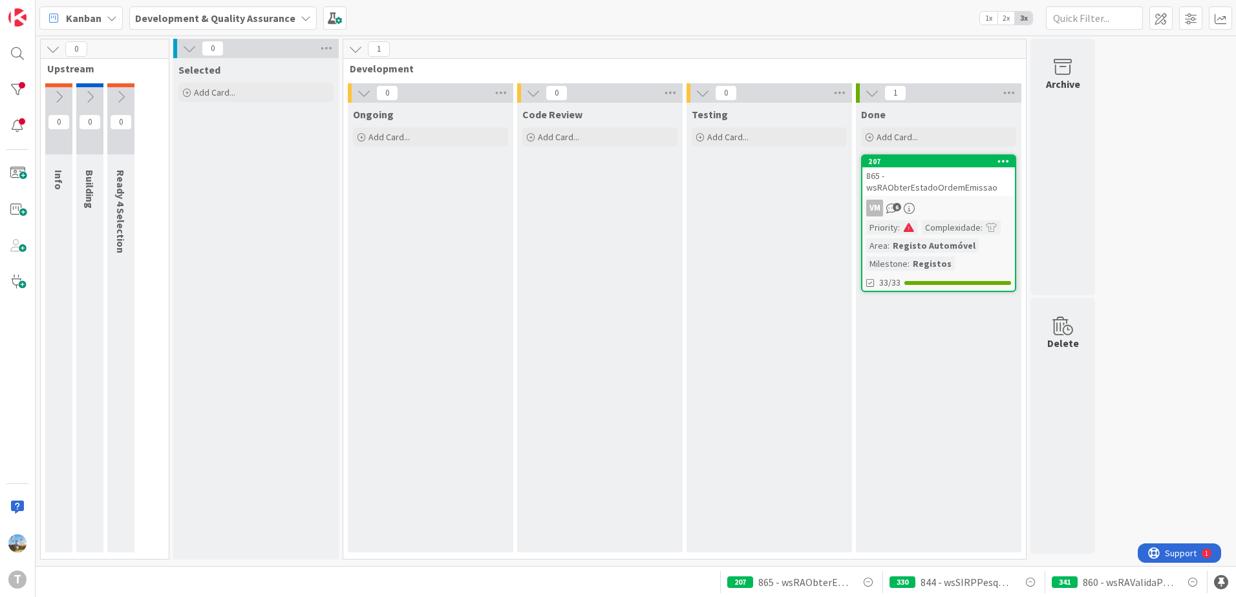
click at [703, 343] on div "Testing Add Card..." at bounding box center [768, 328] width 165 height 450
click at [922, 214] on div "VM 6" at bounding box center [938, 208] width 153 height 17
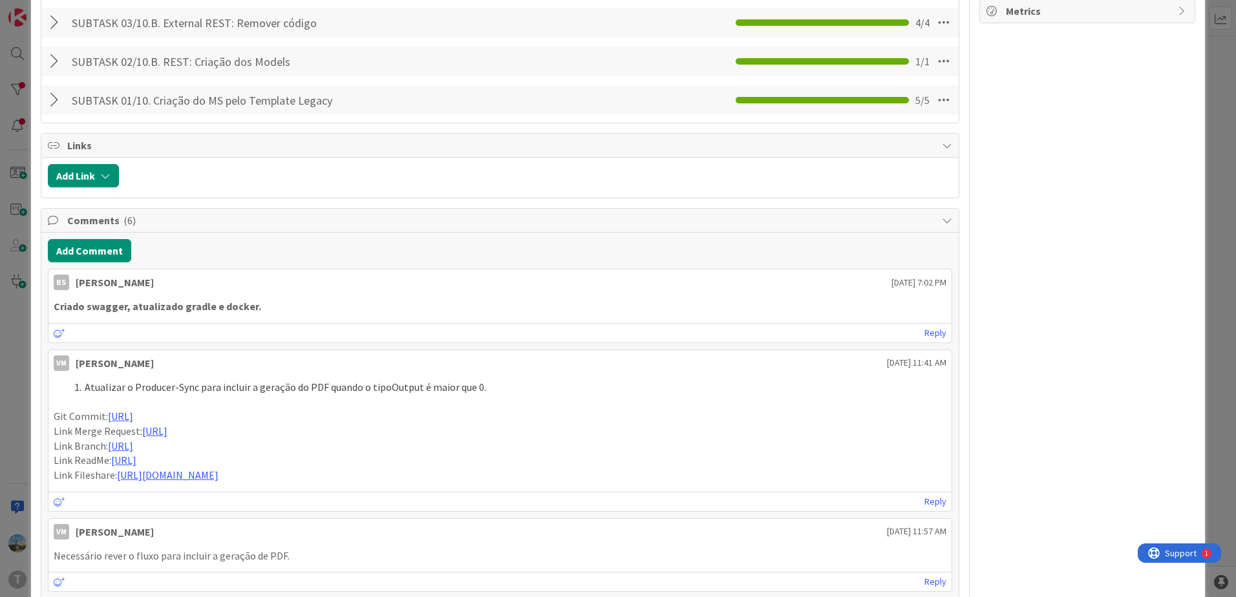
scroll to position [582, 0]
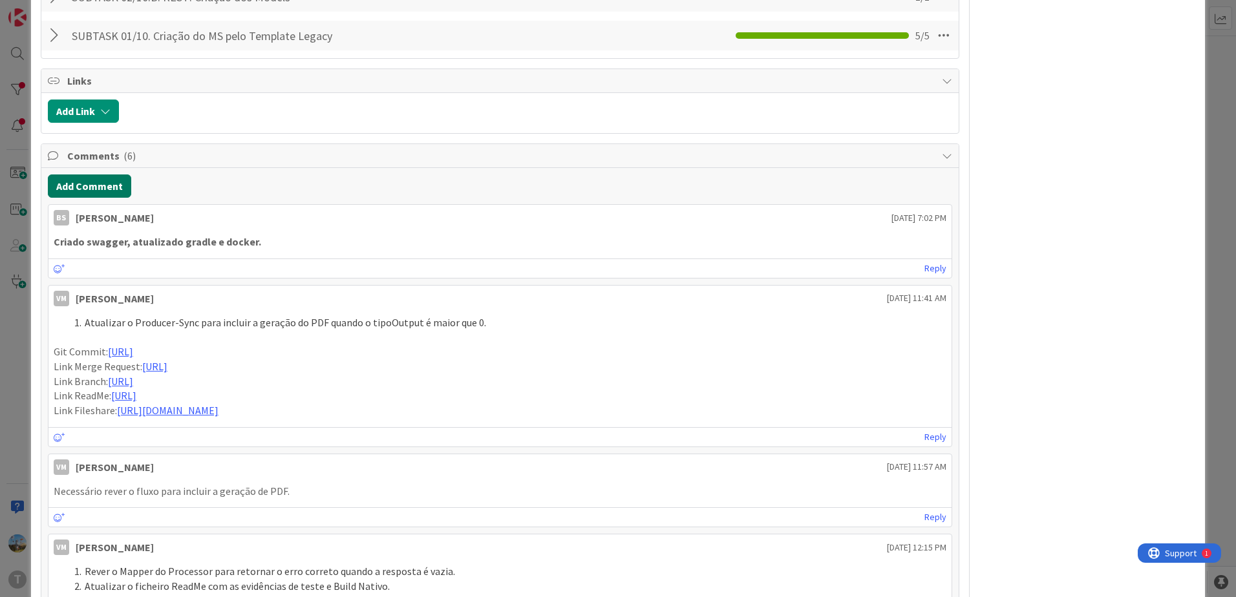
click at [96, 180] on button "Add Comment" at bounding box center [89, 186] width 83 height 23
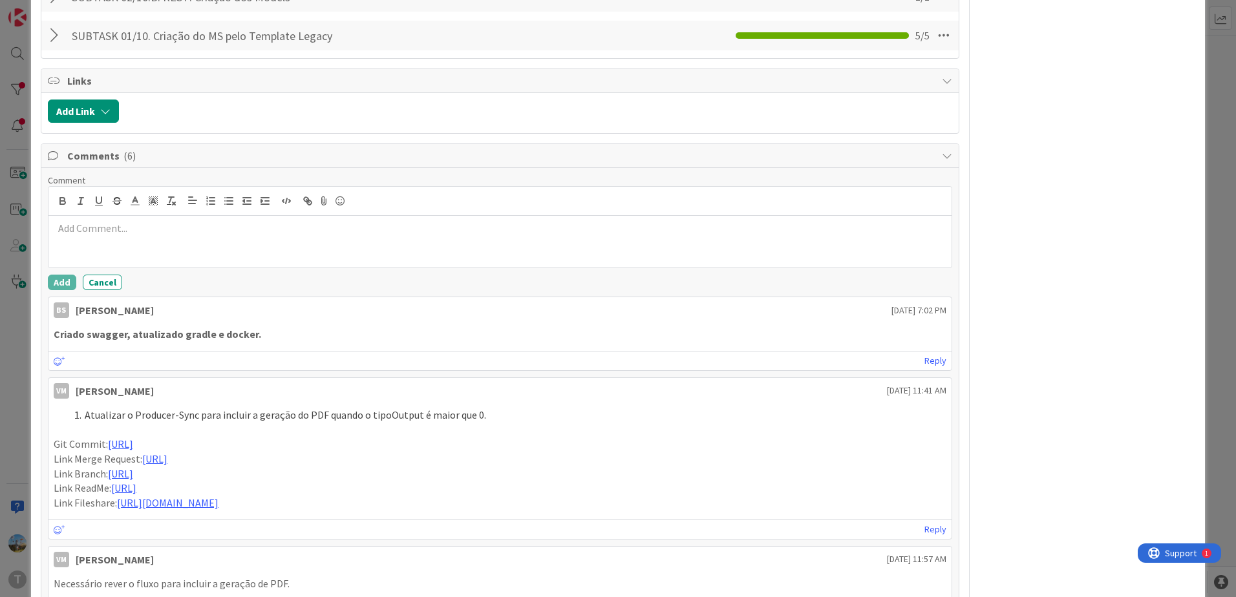
click at [358, 229] on p at bounding box center [500, 228] width 893 height 15
click at [66, 285] on button "Add" at bounding box center [62, 283] width 28 height 16
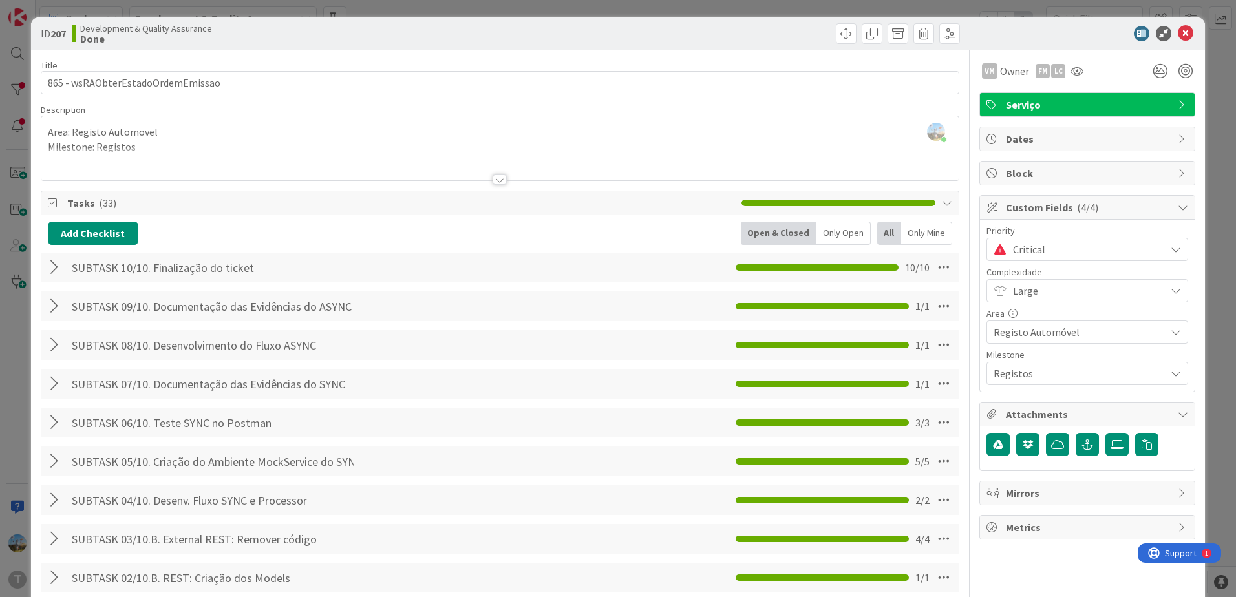
scroll to position [0, 0]
click at [1039, 257] on span "Critical" at bounding box center [1086, 250] width 146 height 18
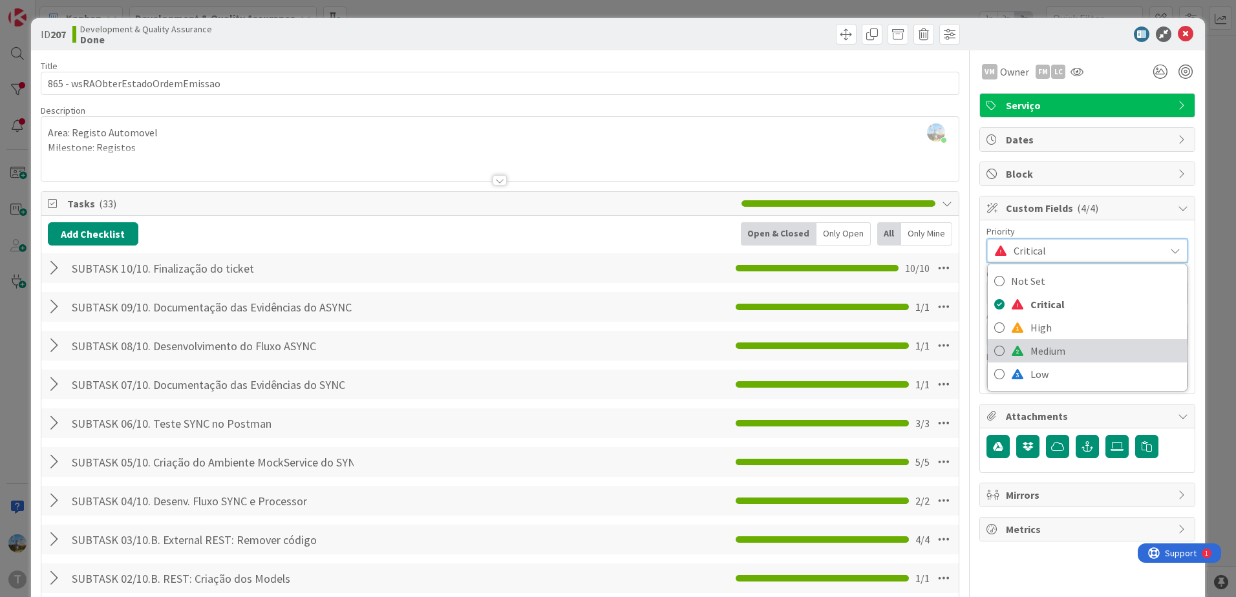
click at [1035, 343] on span "Medium" at bounding box center [1105, 350] width 150 height 19
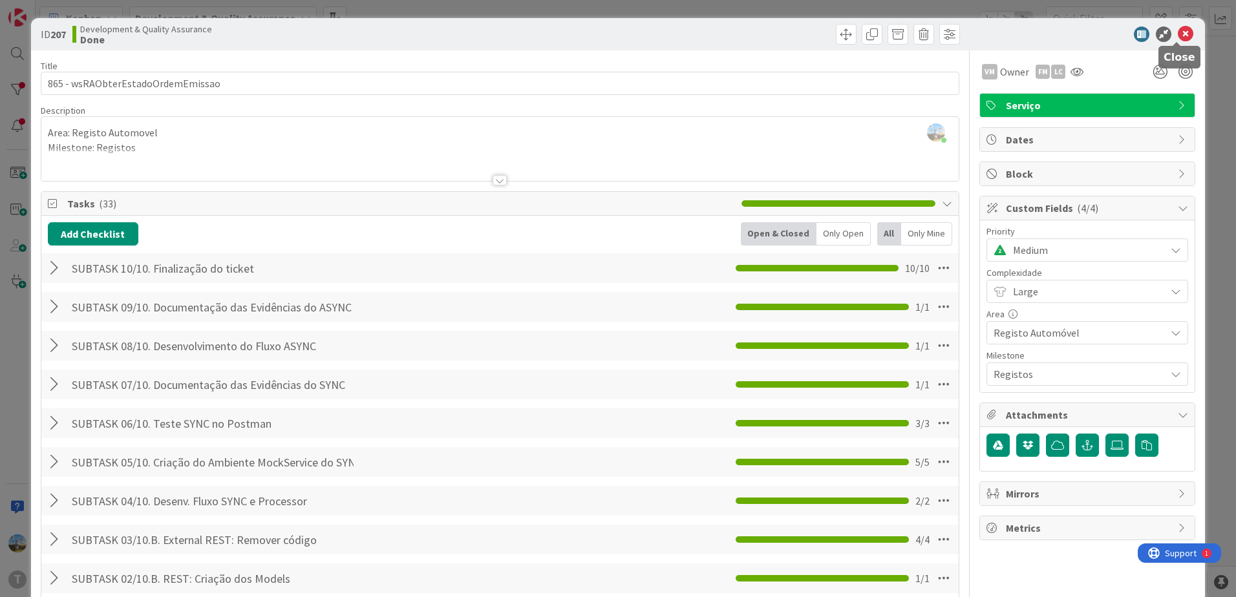
click at [1178, 35] on icon at bounding box center [1186, 34] width 16 height 16
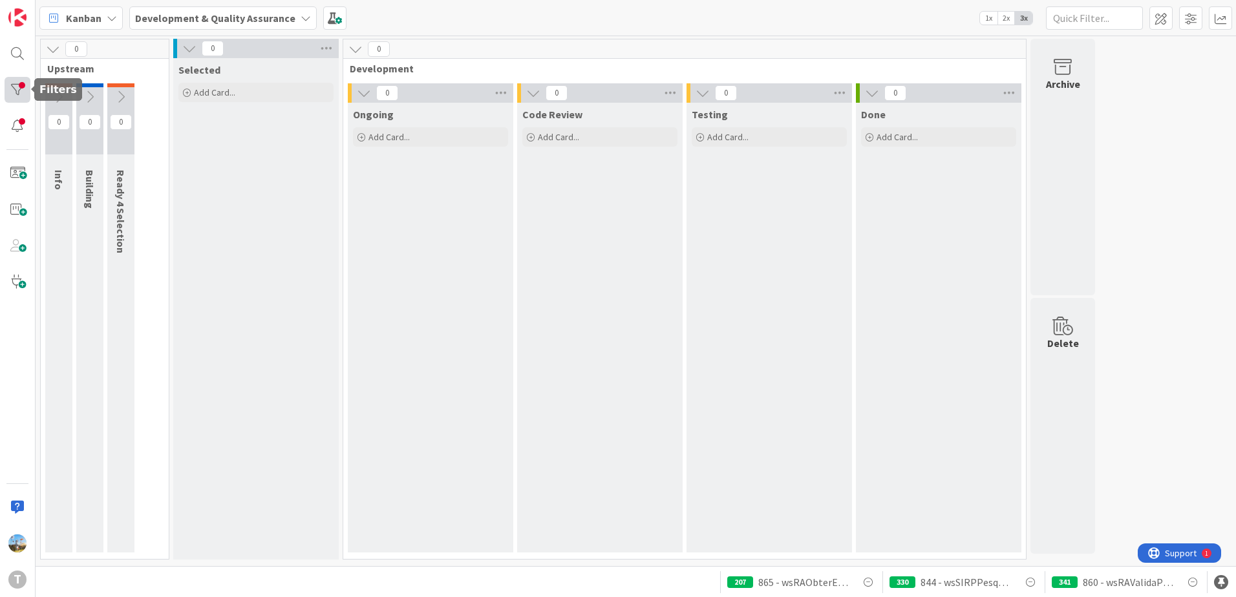
click at [19, 90] on div at bounding box center [18, 90] width 26 height 26
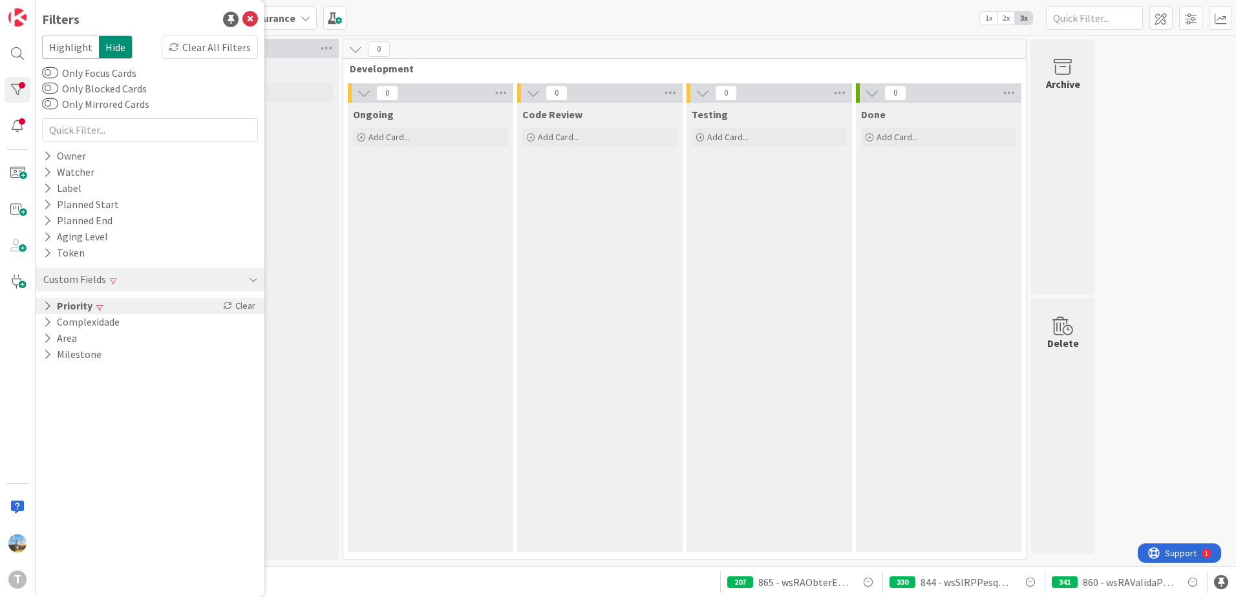
click at [135, 307] on div "Priority Clear" at bounding box center [150, 306] width 229 height 16
click at [90, 361] on span "Medium" at bounding box center [86, 359] width 50 height 17
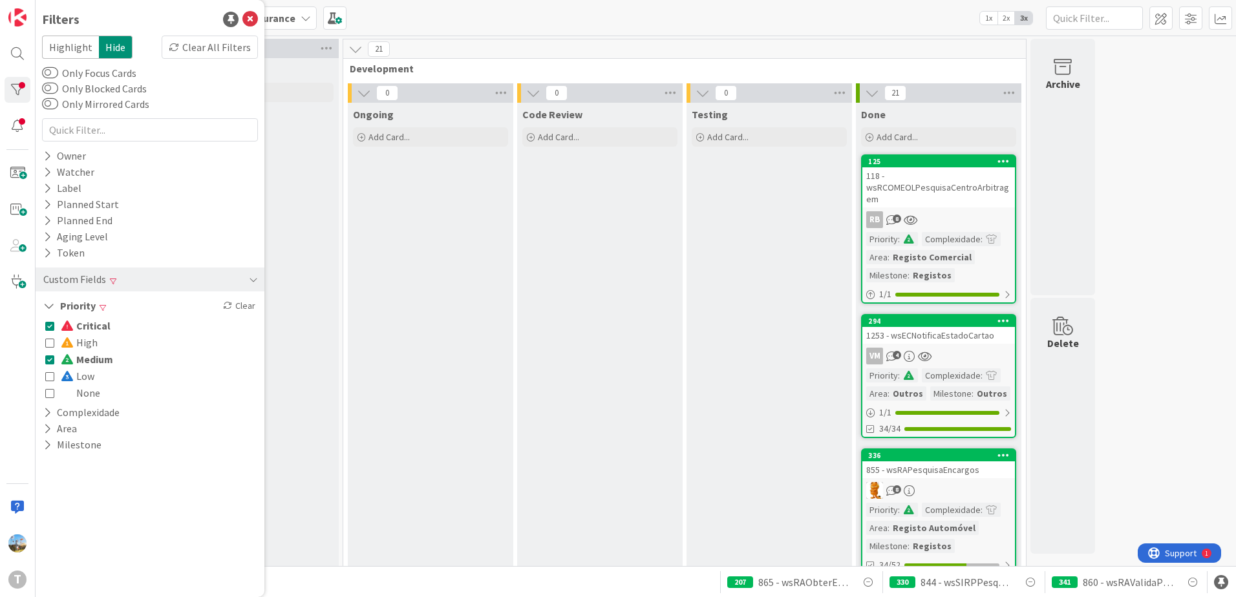
click at [87, 327] on span "Critical" at bounding box center [86, 325] width 50 height 17
click at [85, 361] on span "Medium" at bounding box center [87, 359] width 52 height 17
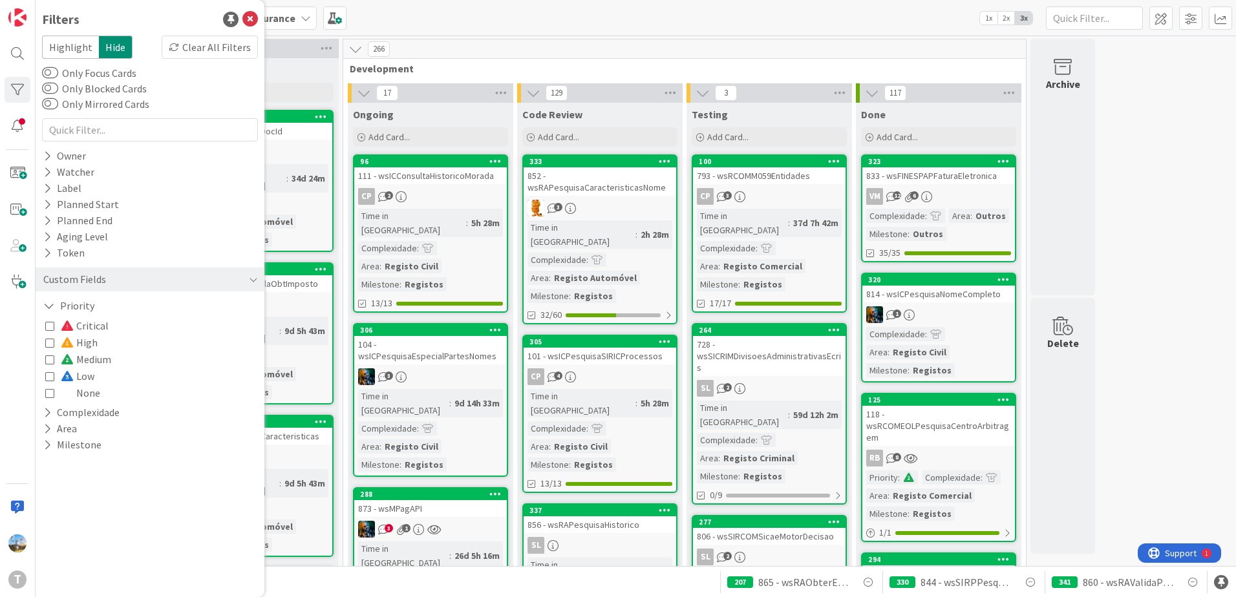
click at [81, 344] on span "High" at bounding box center [79, 342] width 37 height 17
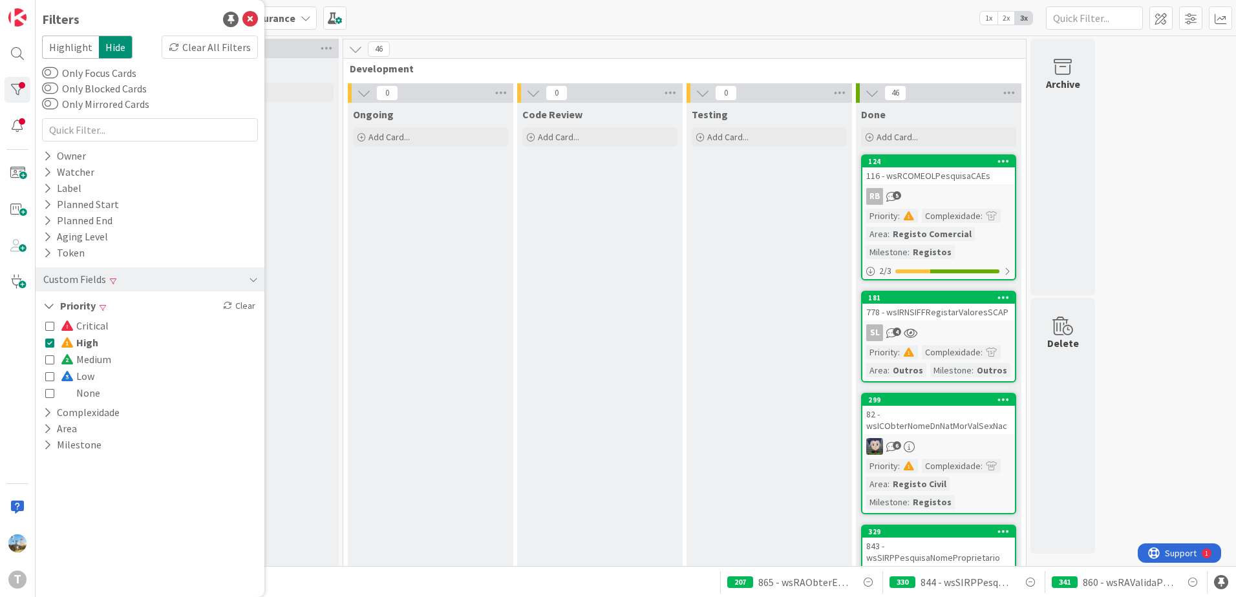
click at [81, 344] on span "High" at bounding box center [79, 342] width 37 height 17
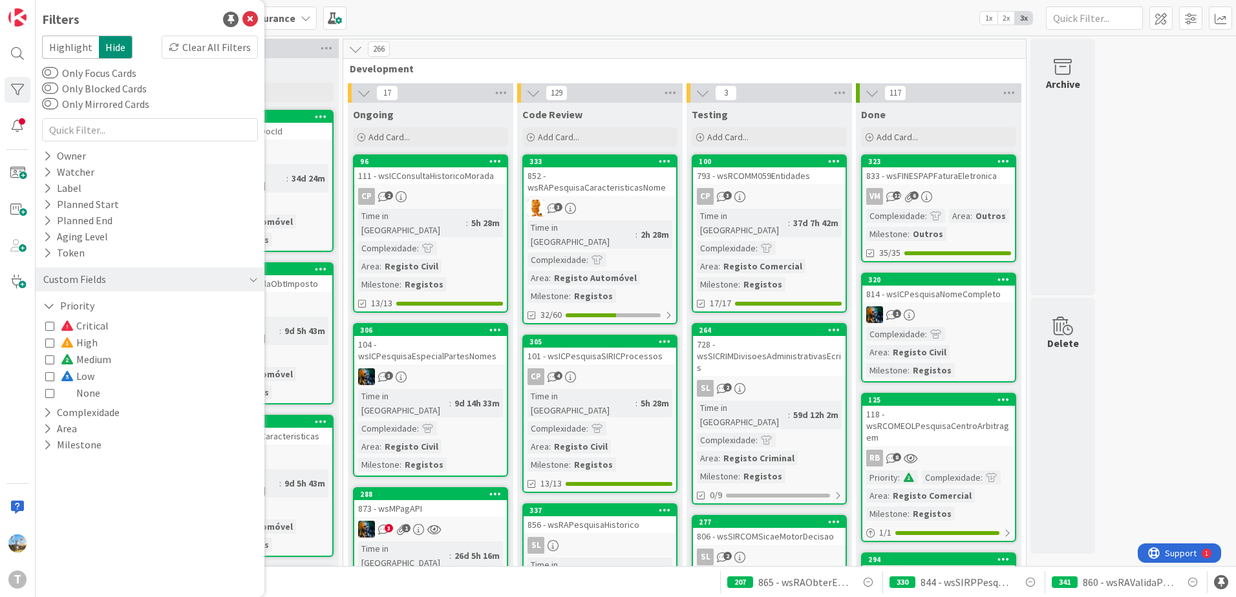
click at [78, 370] on span "Low" at bounding box center [78, 376] width 34 height 17
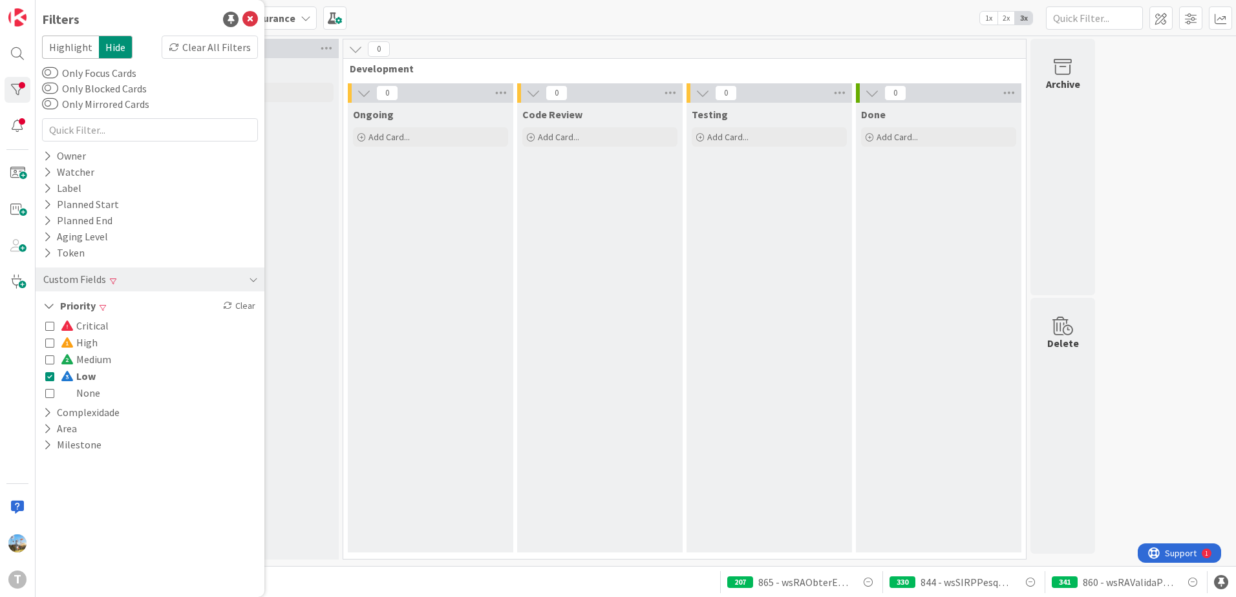
click at [78, 370] on span "Low" at bounding box center [78, 376] width 35 height 17
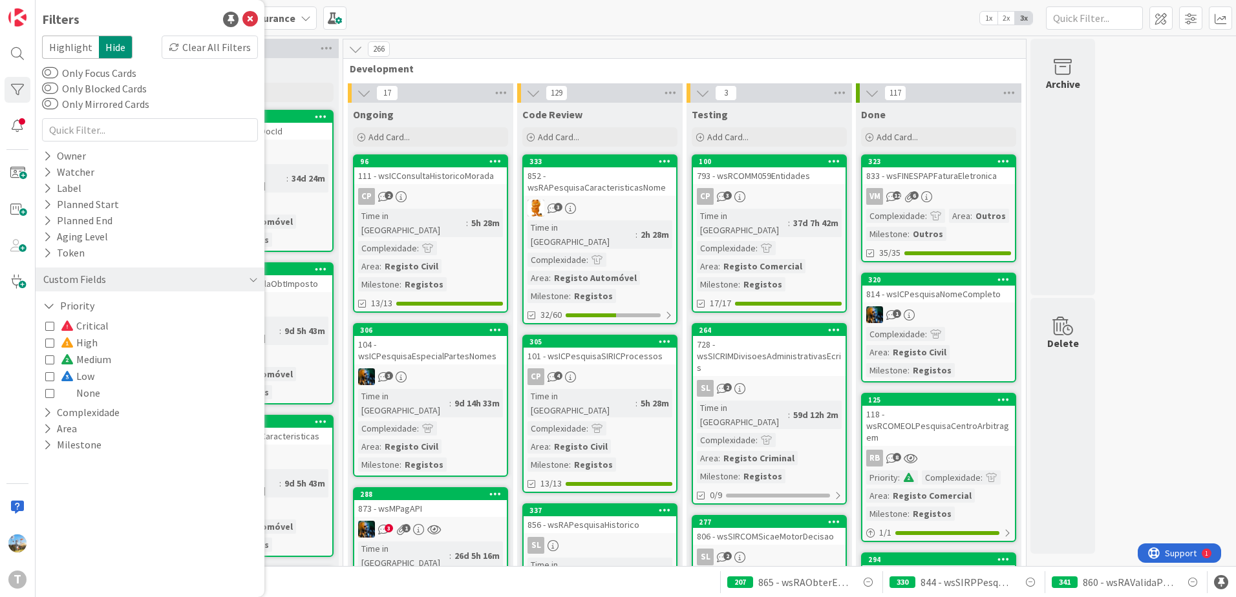
click at [72, 345] on span at bounding box center [69, 342] width 16 height 10
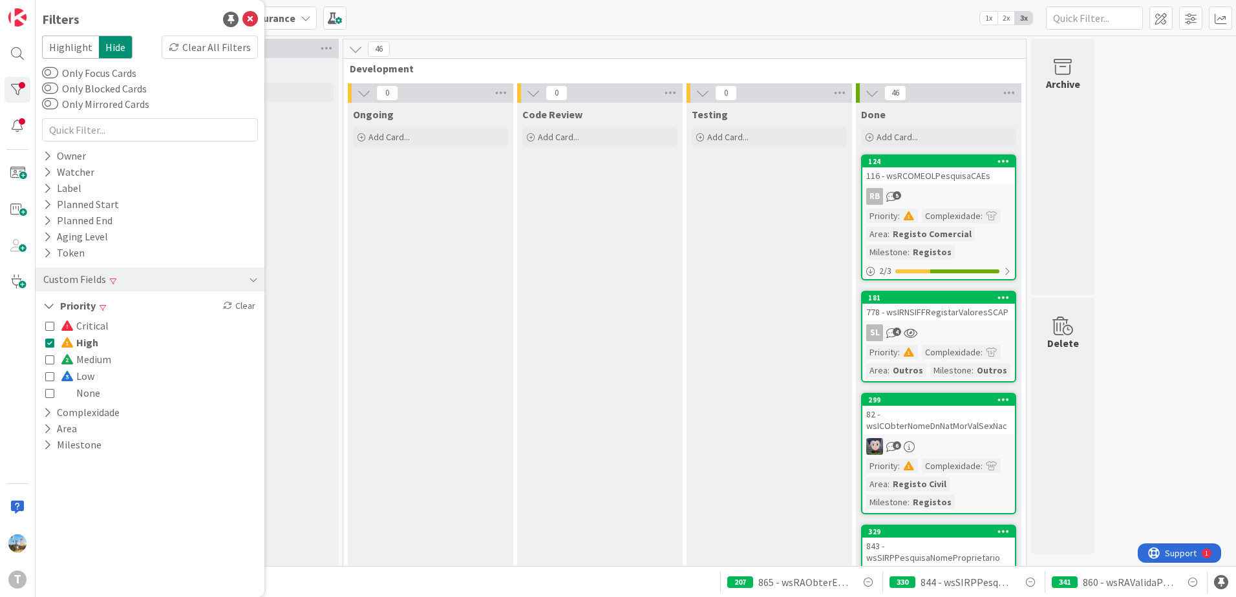
click at [70, 357] on span at bounding box center [69, 359] width 16 height 10
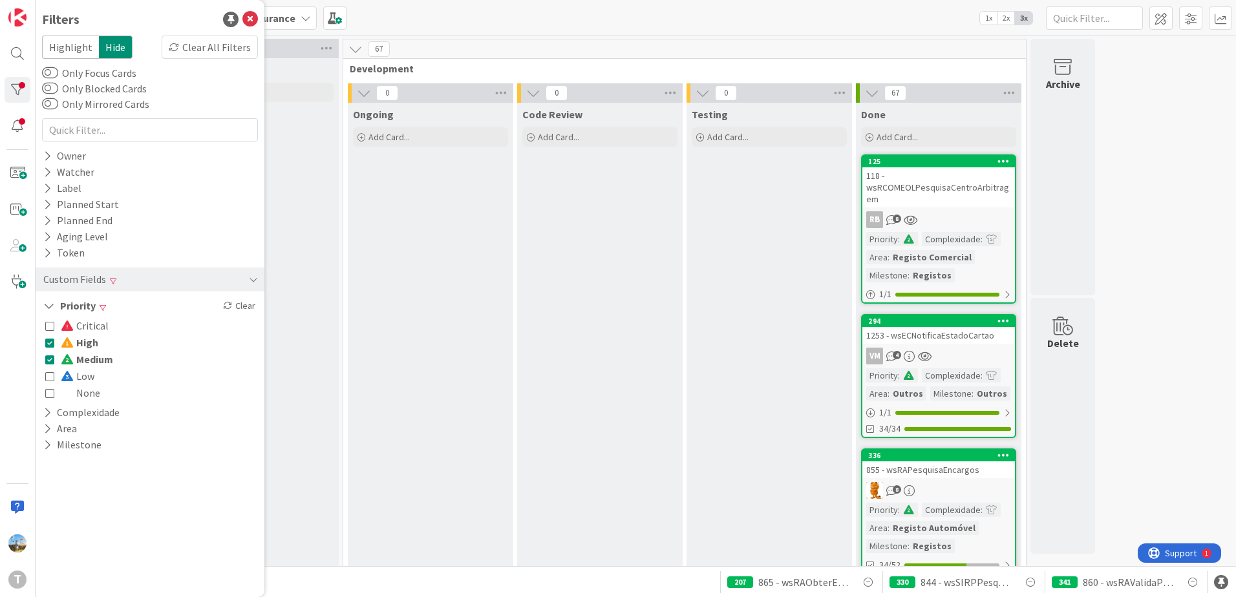
click at [70, 357] on span at bounding box center [69, 359] width 16 height 10
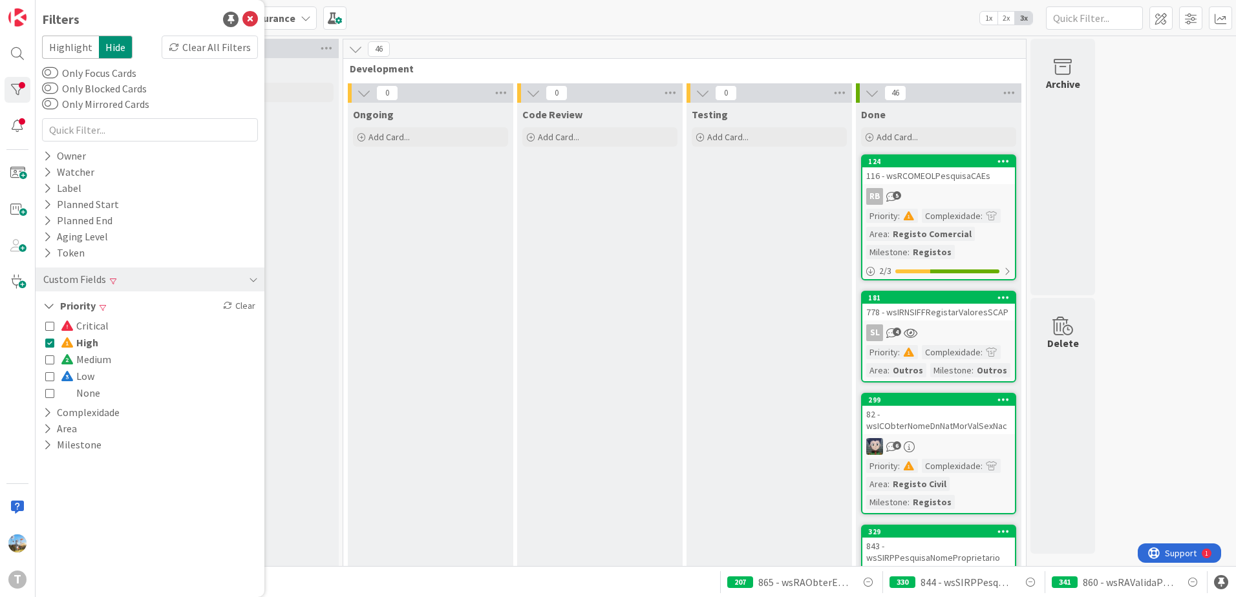
click at [70, 343] on span at bounding box center [69, 342] width 16 height 10
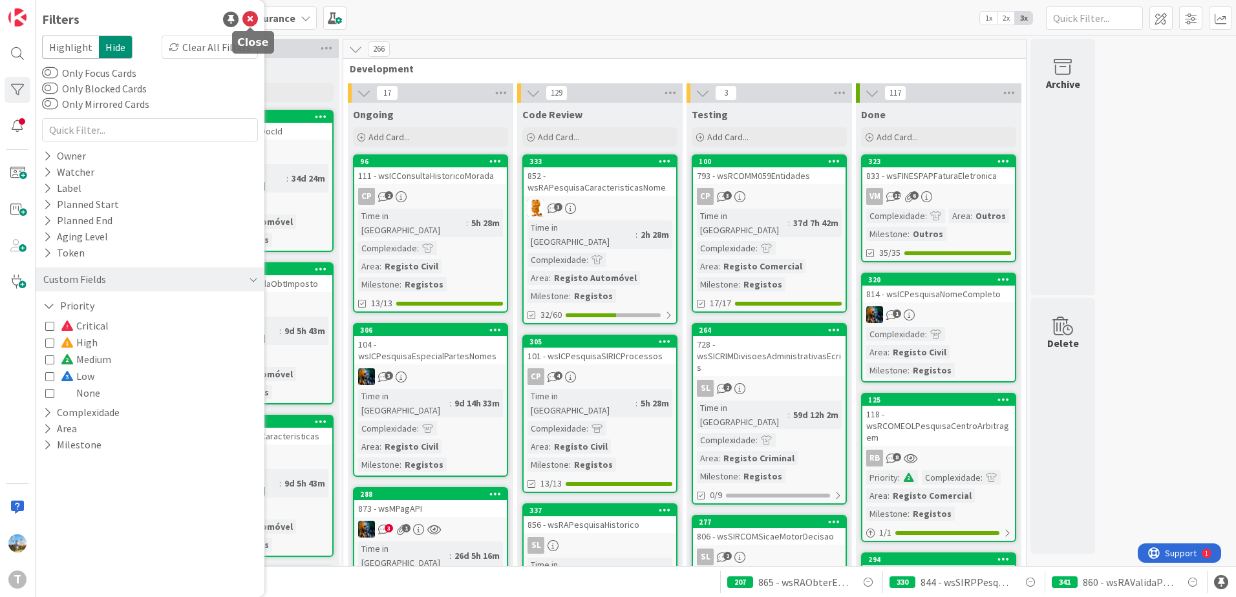
click at [254, 14] on icon at bounding box center [250, 20] width 16 height 16
